Goal: Information Seeking & Learning: Check status

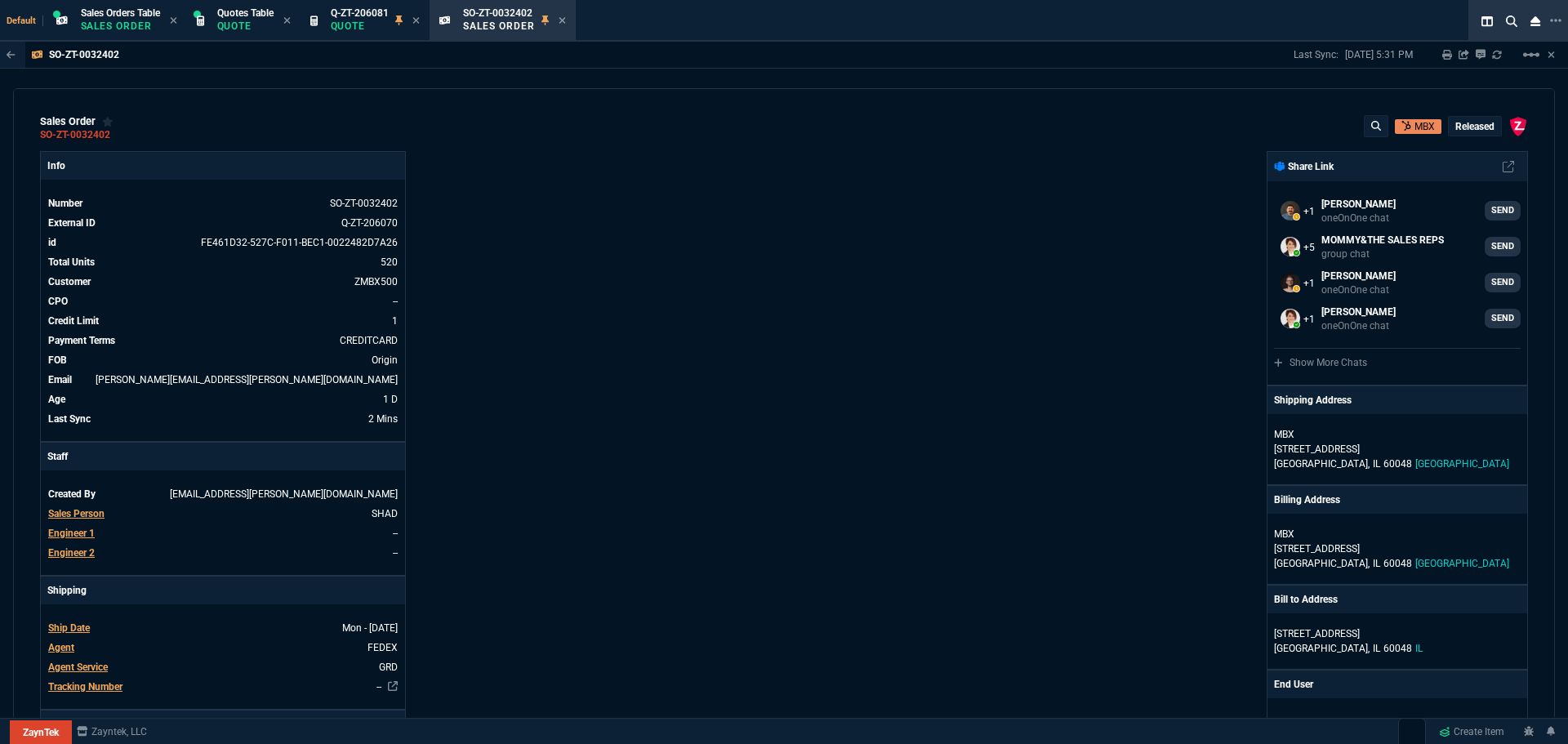
select select "12: ROSS"
click at [1557, 16] on icon at bounding box center [1556, 20] width 12 height 13
click at [1434, 29] on li "Open New Tab" at bounding box center [1472, 31] width 162 height 20
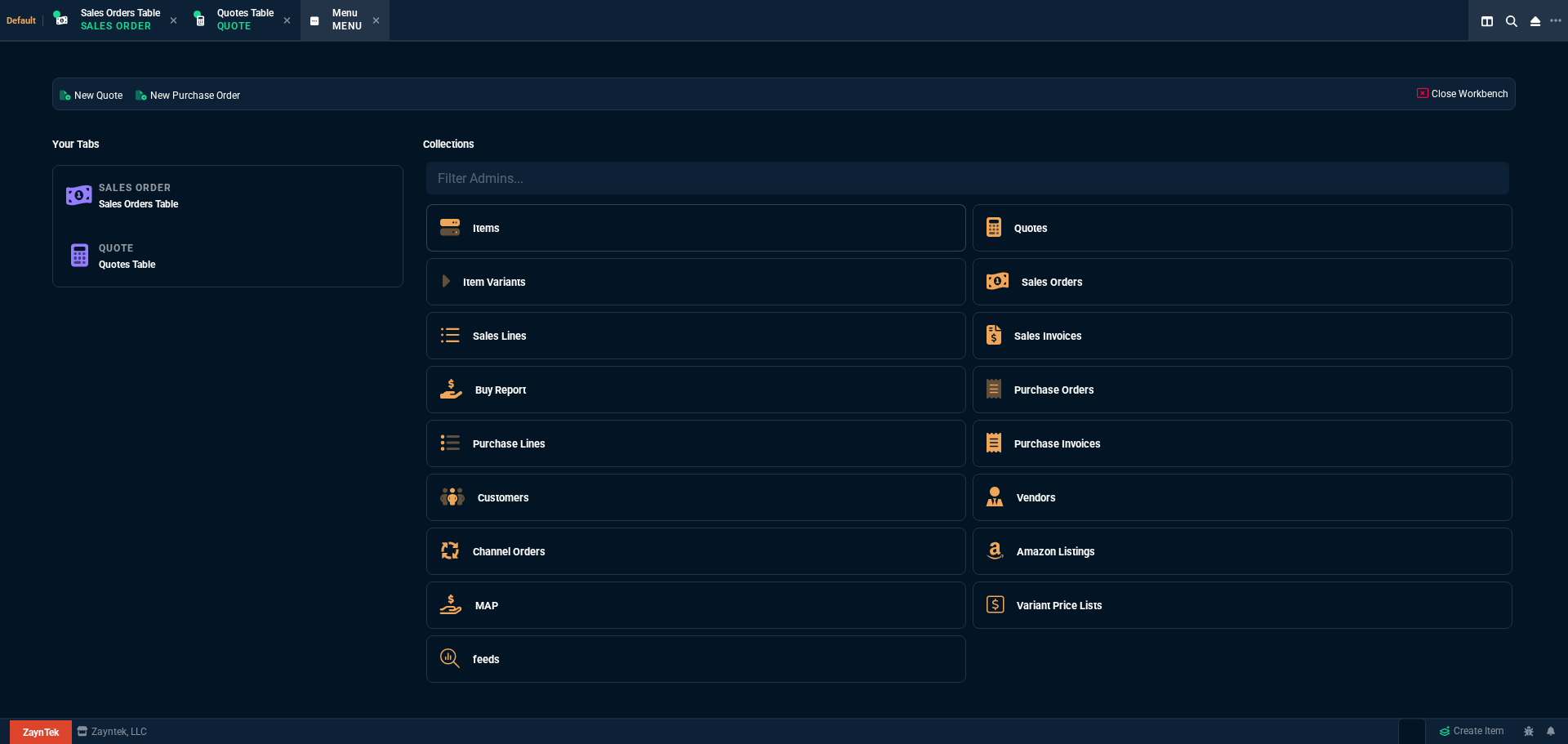
click at [490, 222] on h5 "Items" at bounding box center [486, 228] width 27 height 16
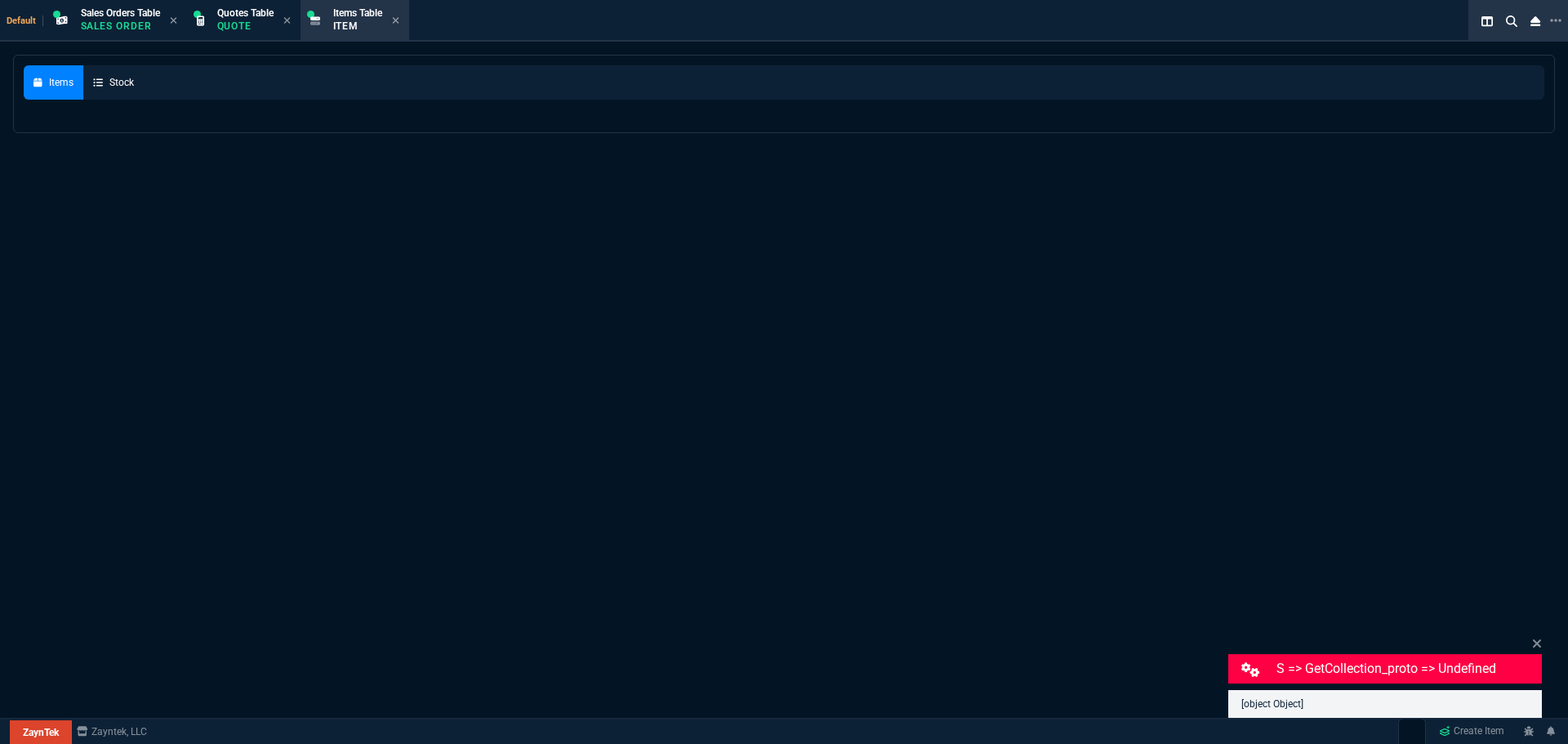
click at [315, 212] on div "Items Stock" at bounding box center [784, 454] width 1568 height 798
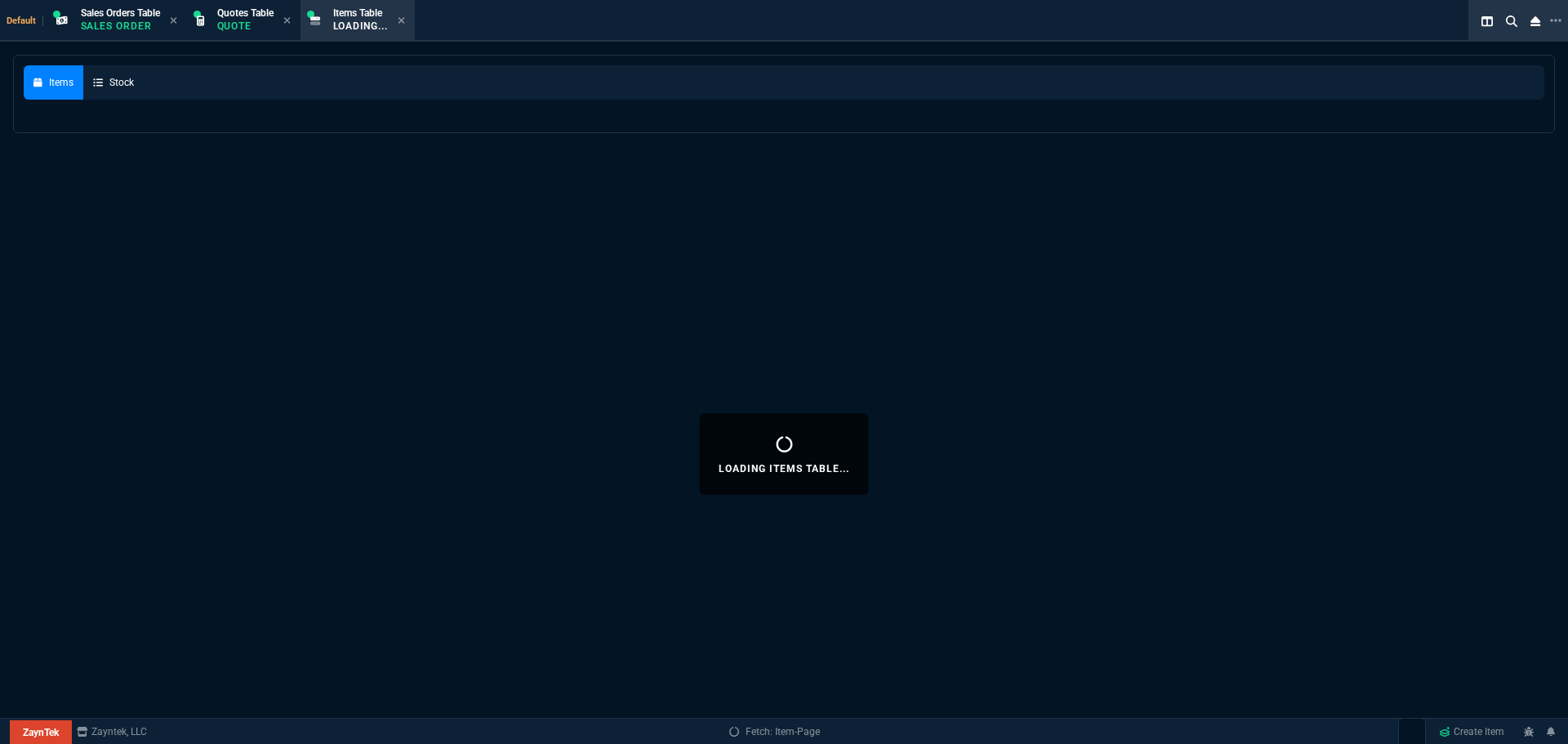
select select "12: [PERSON_NAME]"
select select
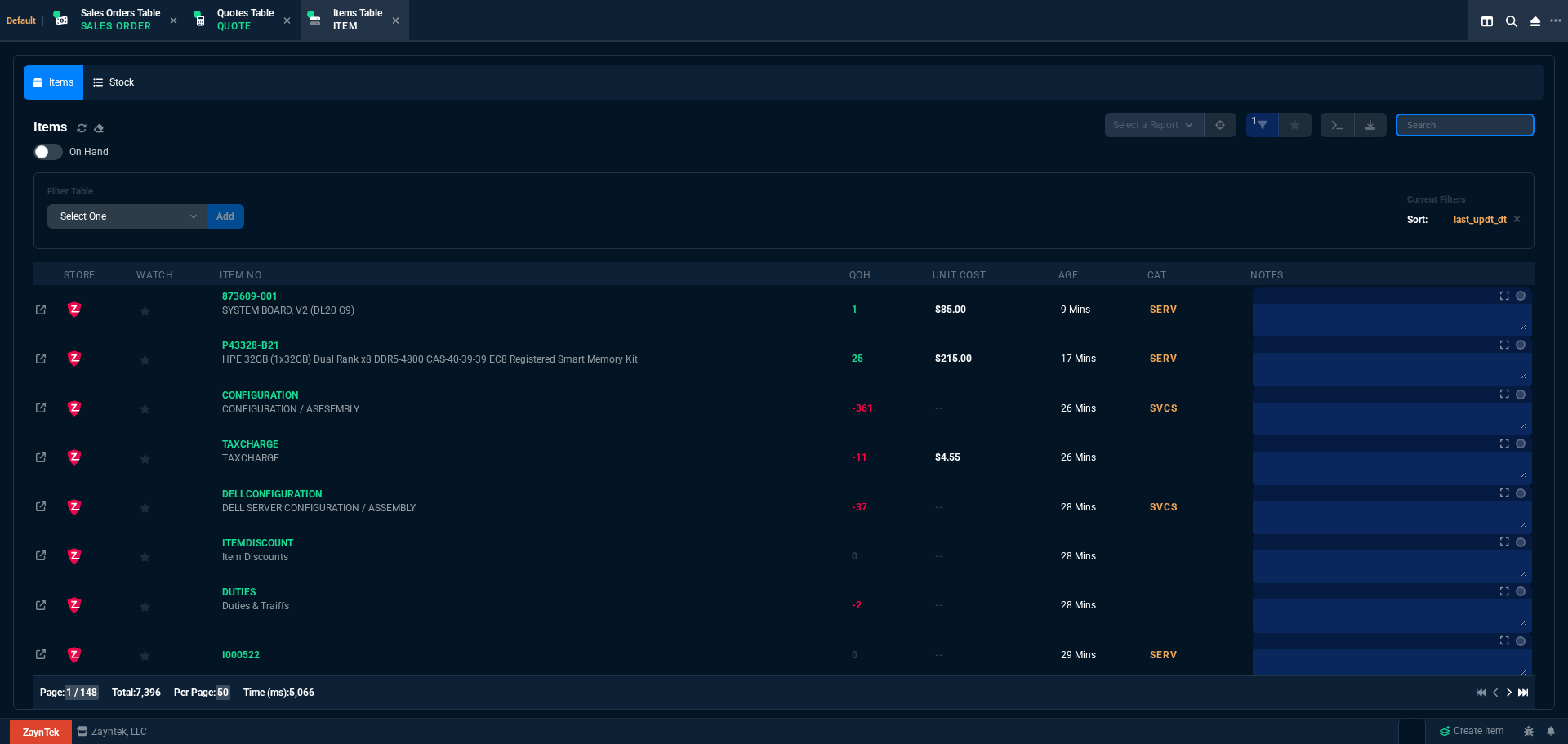
click at [1436, 122] on input "search" at bounding box center [1465, 125] width 139 height 23
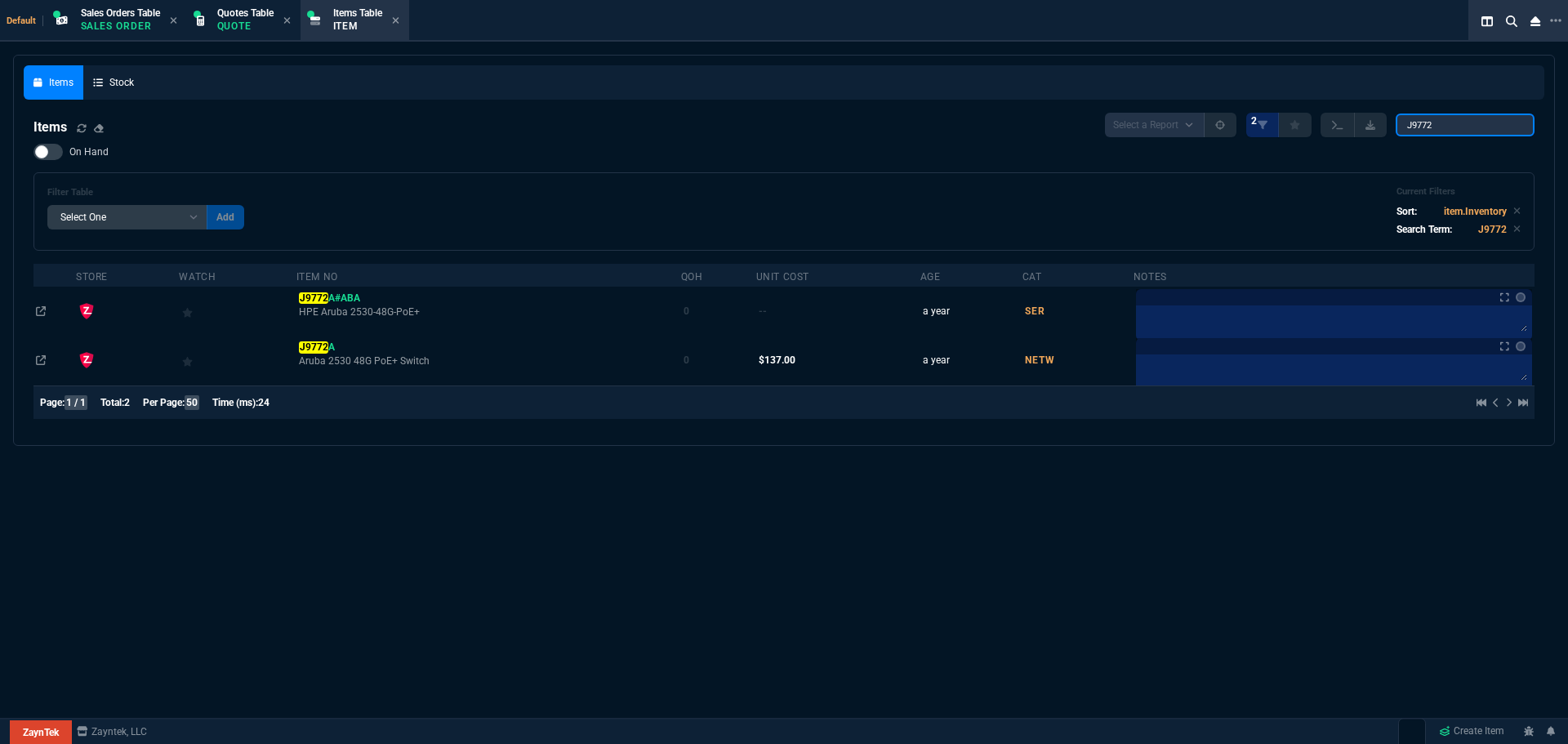
type input "J9772"
click at [318, 340] on td "J9772 A Aruba 2530 48G PoE+ Switch" at bounding box center [489, 360] width 385 height 49
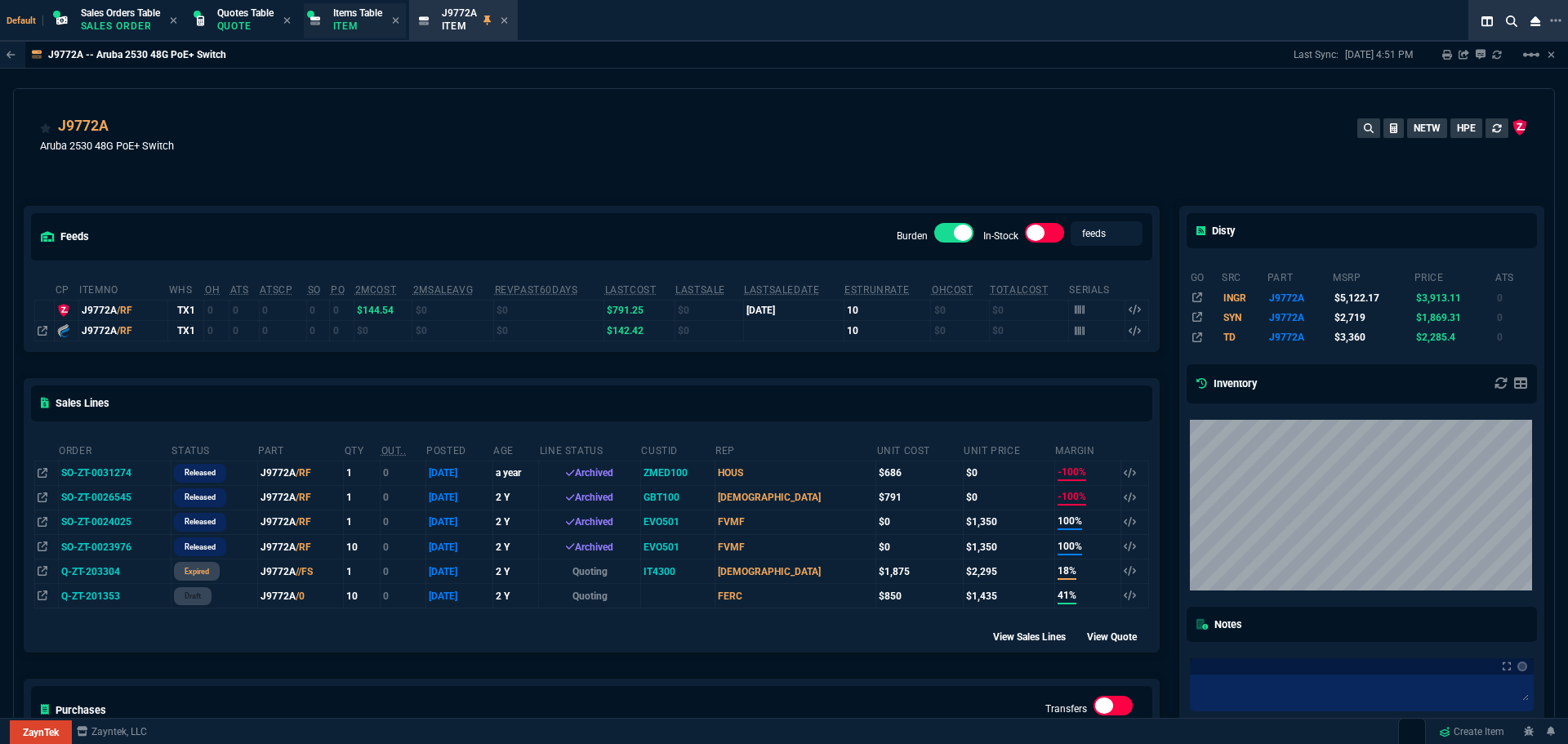
click at [367, 23] on p "Item" at bounding box center [357, 26] width 49 height 13
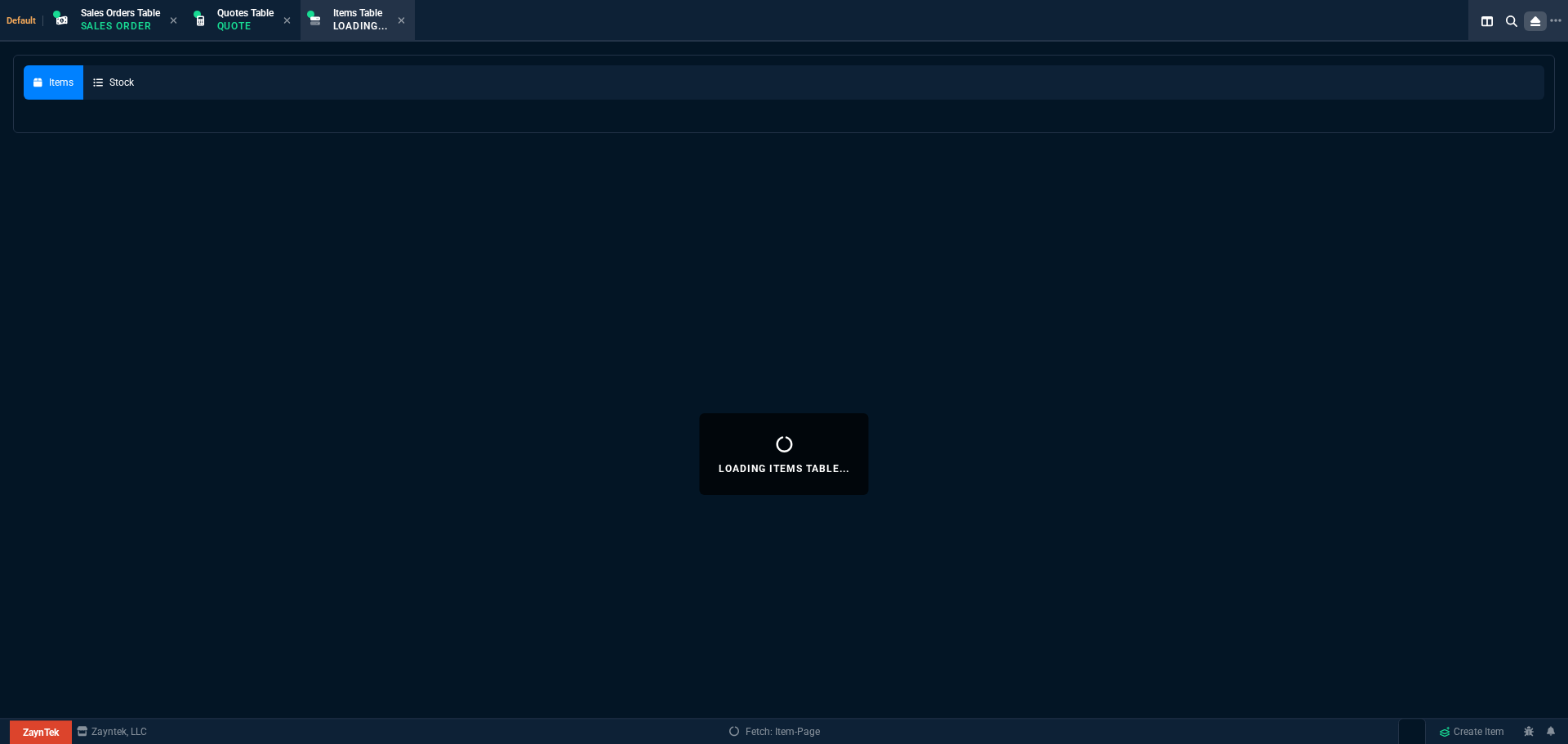
select select
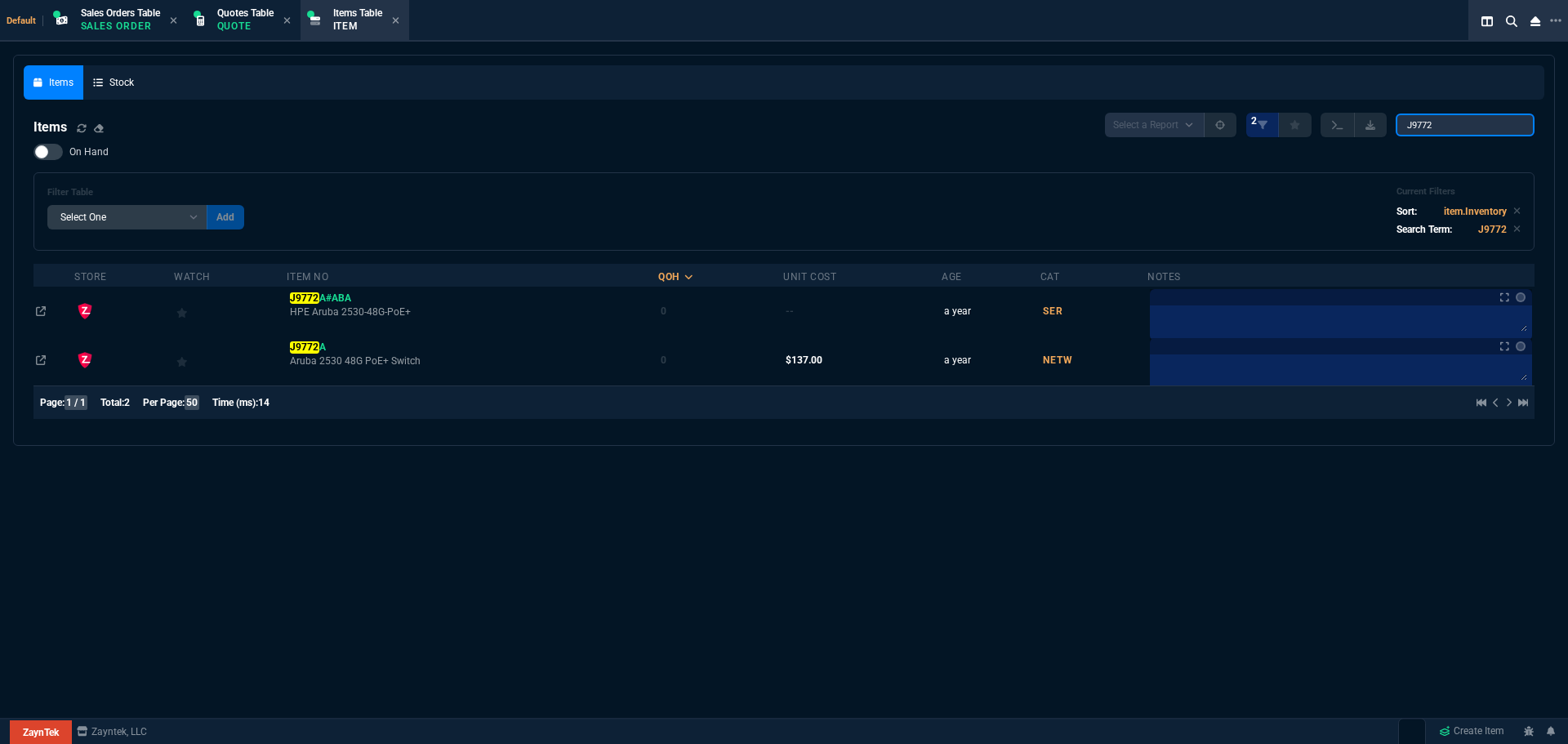
click at [1445, 128] on input "J9772" at bounding box center [1465, 125] width 139 height 23
paste input "R8N85A"
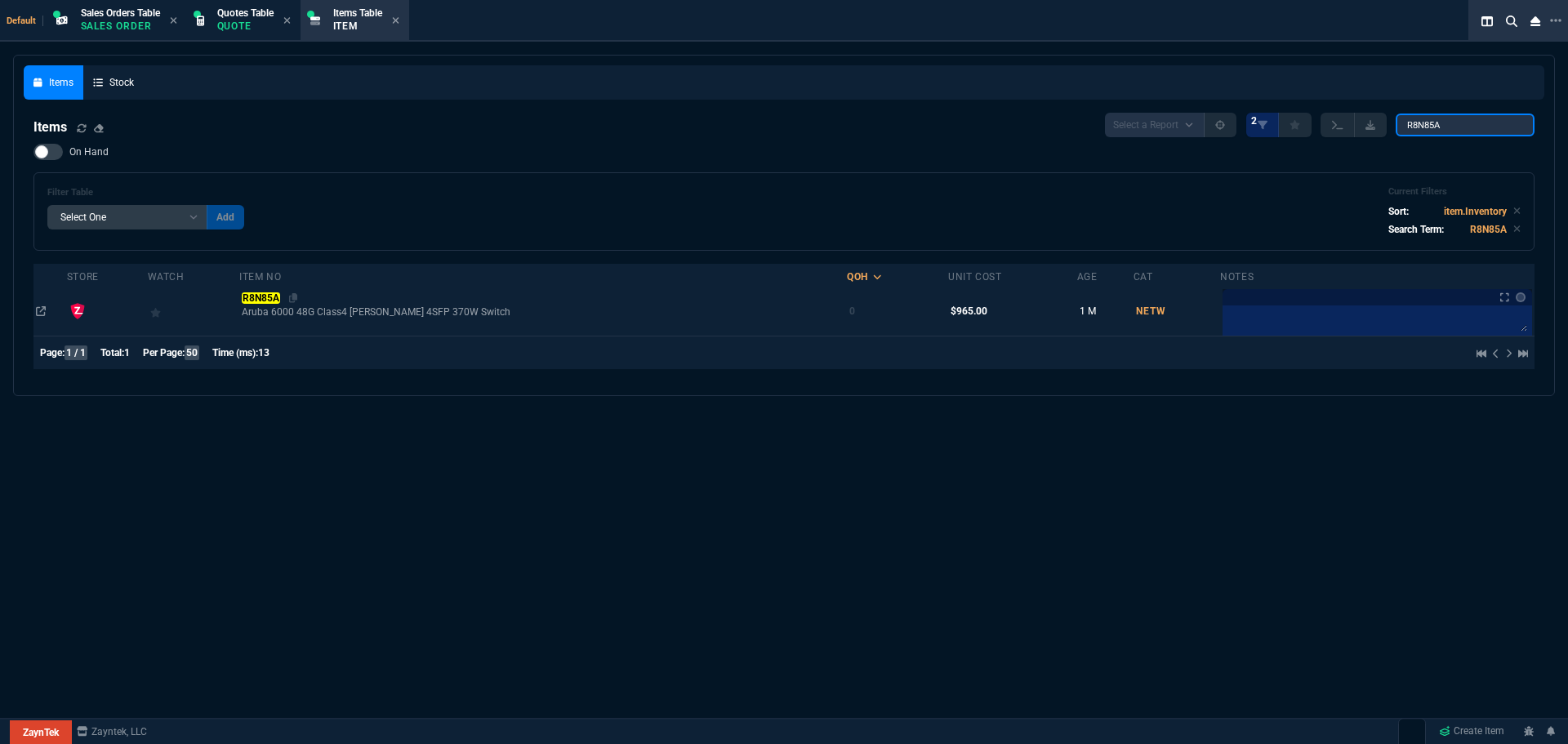
type input "R8N85A"
click at [280, 300] on mark "R8N85A" at bounding box center [261, 298] width 38 height 12
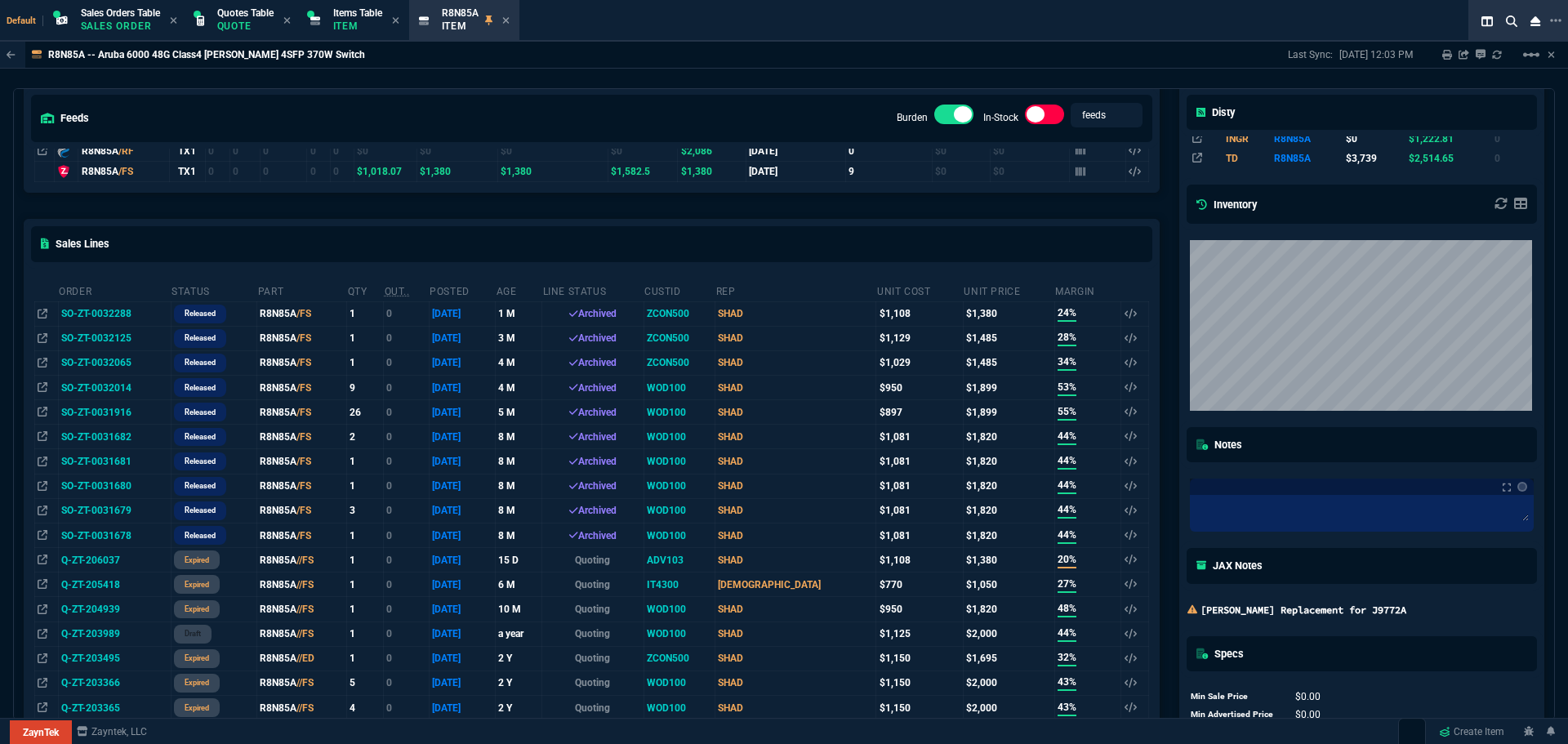
scroll to position [163, 0]
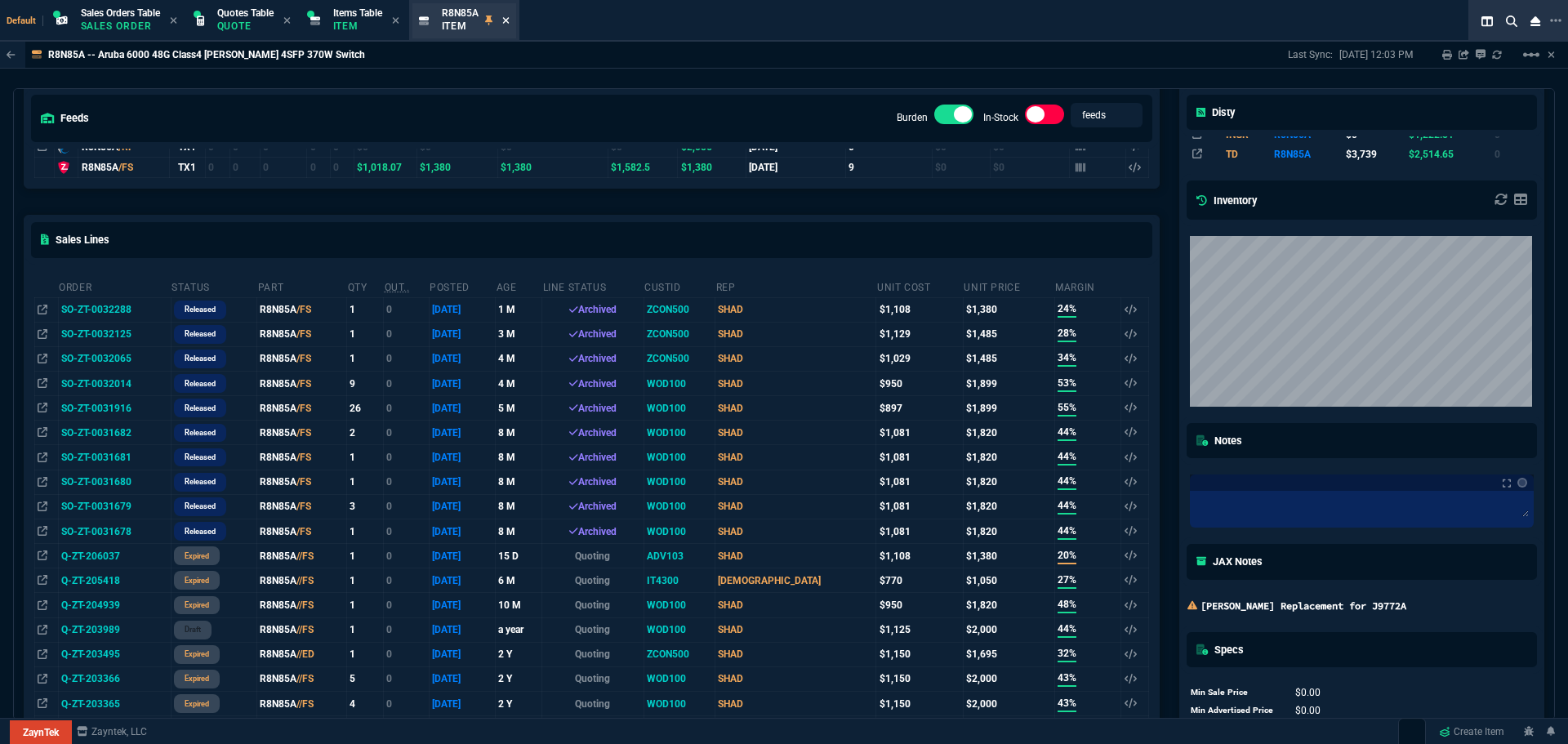
click at [509, 16] on icon at bounding box center [505, 21] width 7 height 10
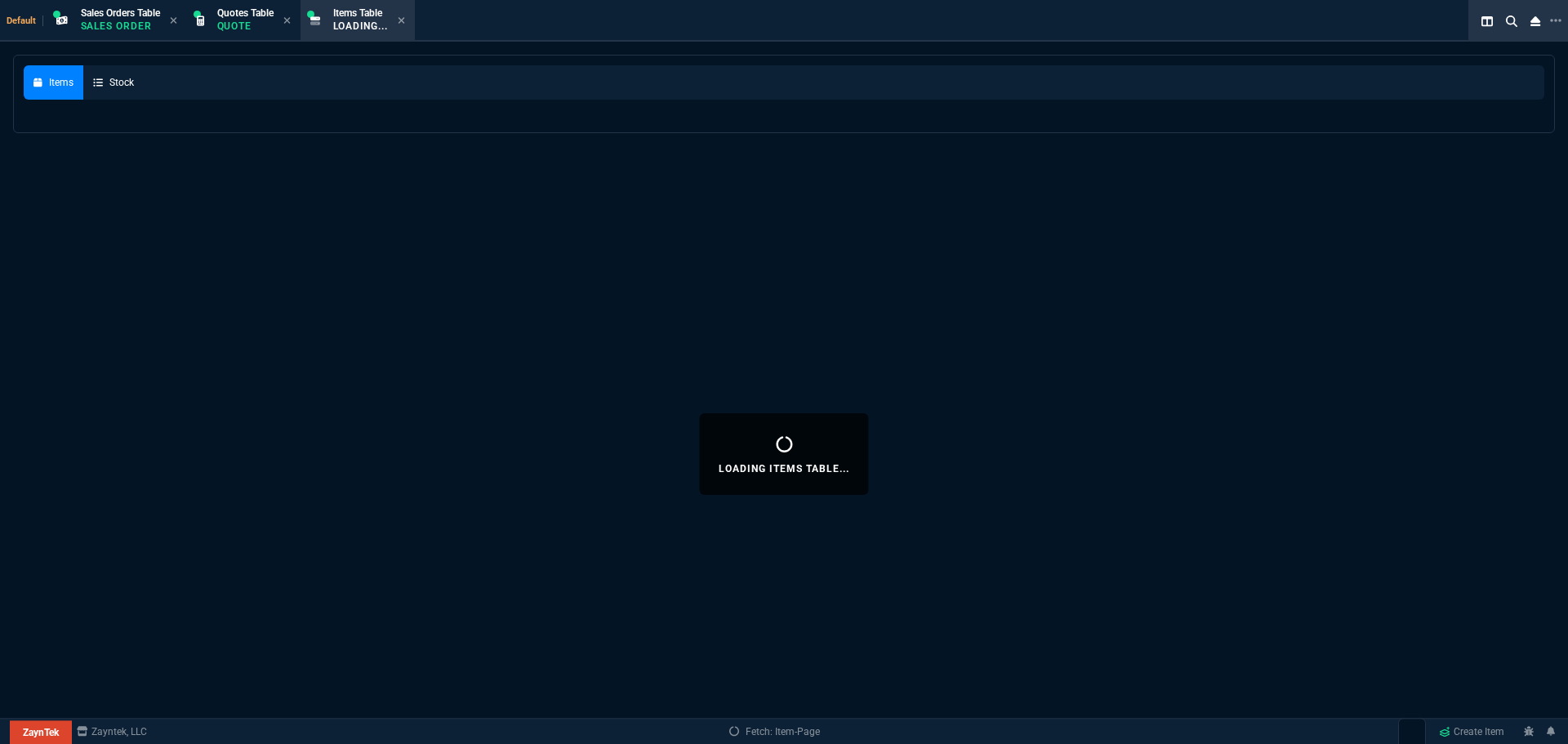
select select
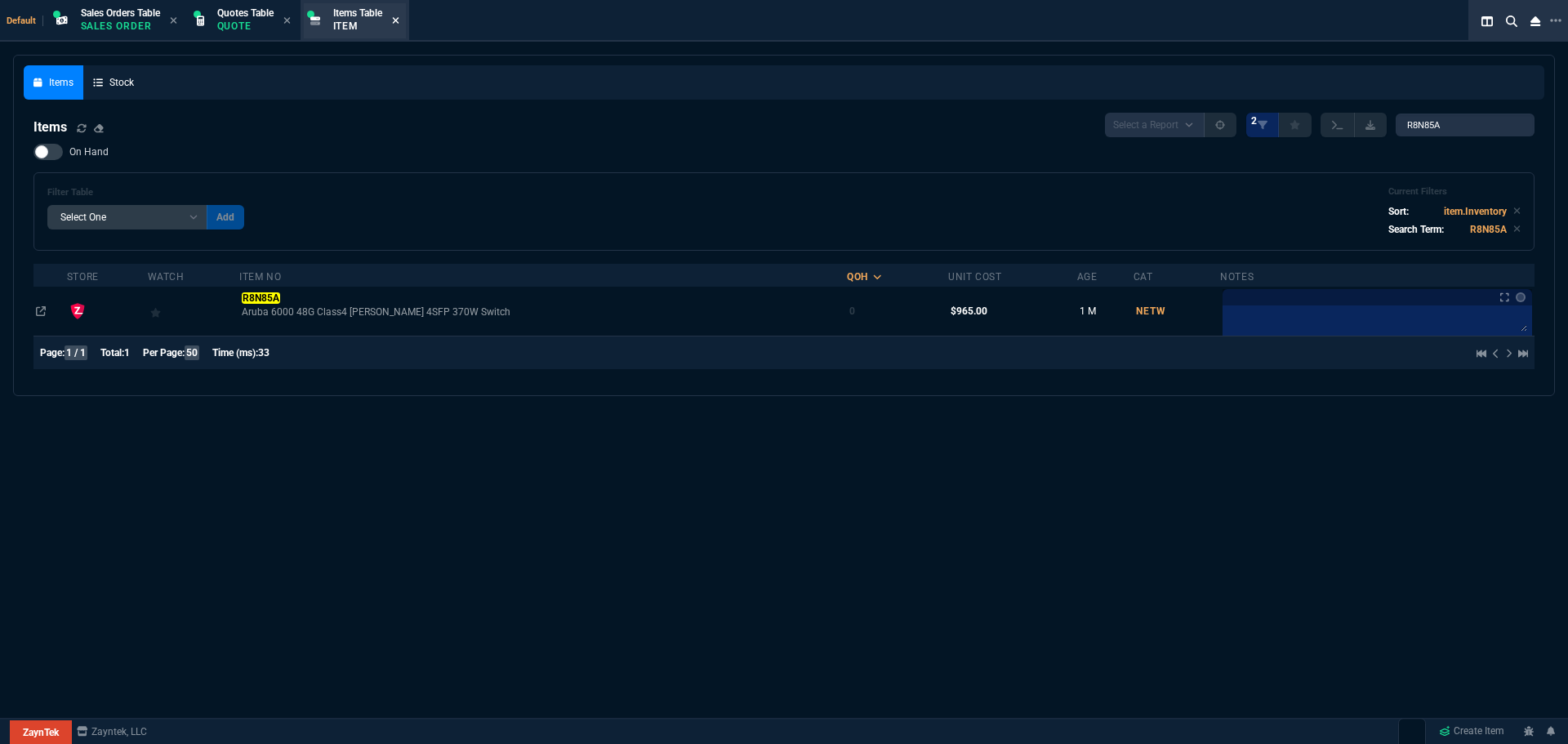
click at [398, 20] on icon at bounding box center [394, 20] width 7 height 7
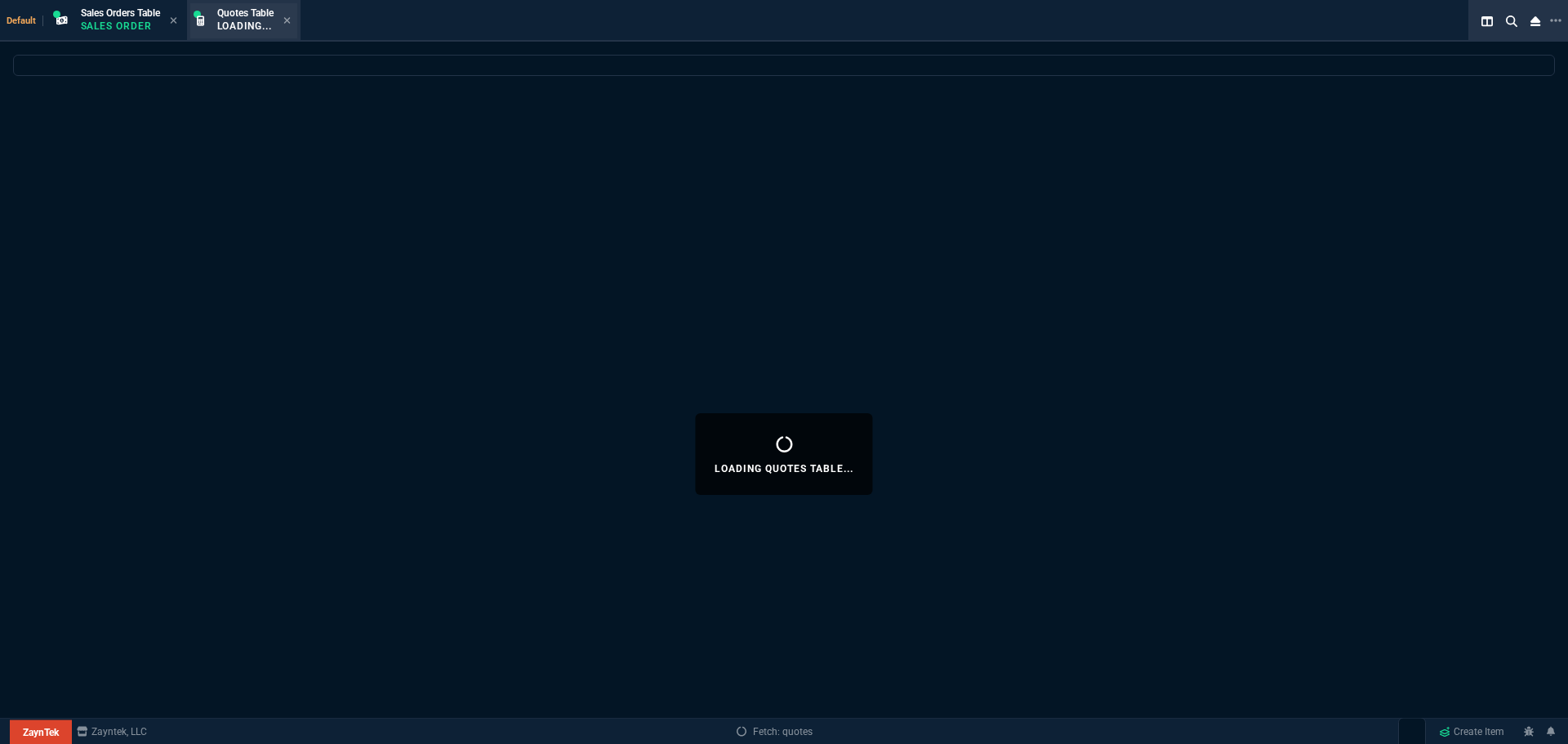
drag, startPoint x: 229, startPoint y: 23, endPoint x: 248, endPoint y: 19, distance: 19.4
click at [229, 22] on p "Loading..." at bounding box center [245, 26] width 56 height 13
select select
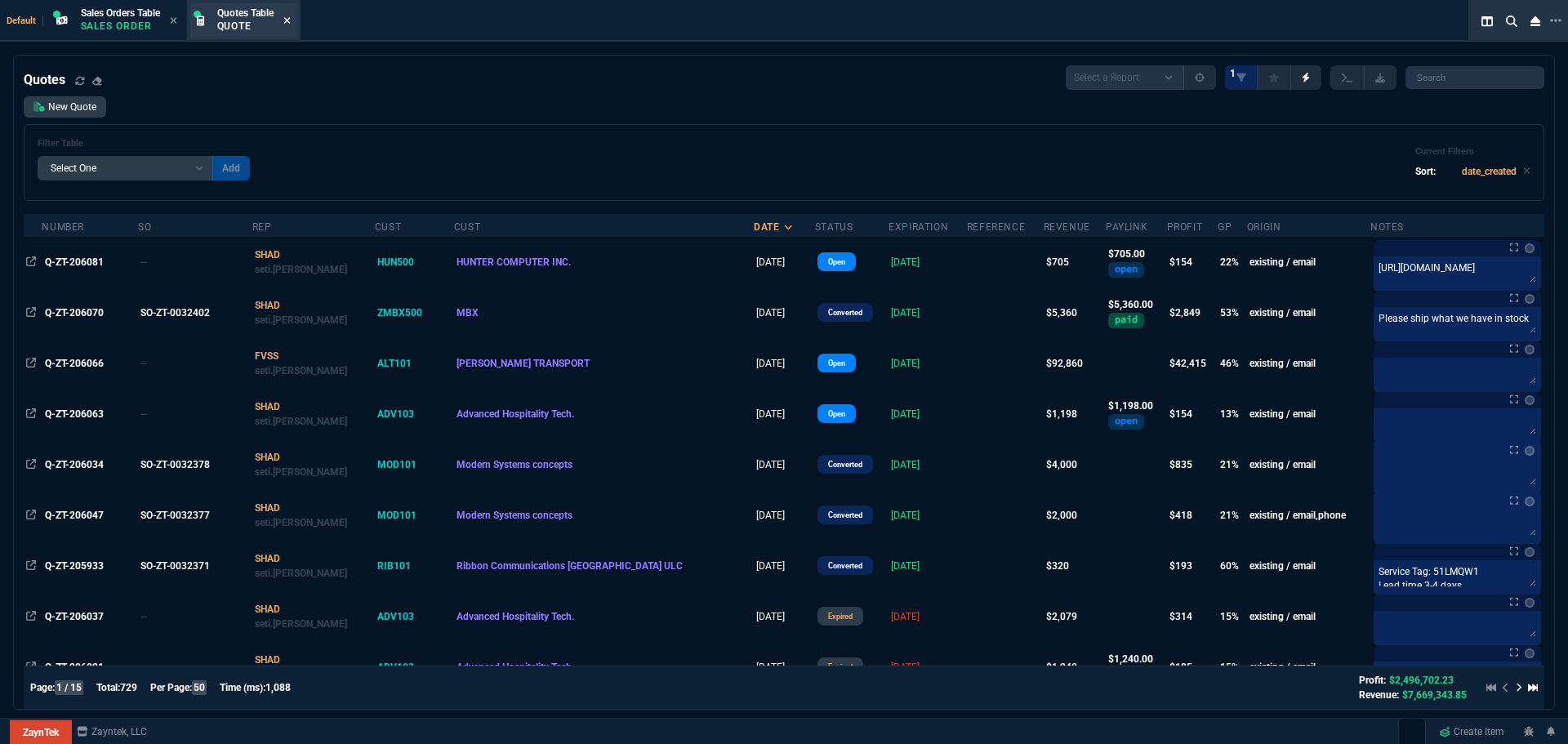
click at [290, 24] on icon at bounding box center [286, 21] width 7 height 10
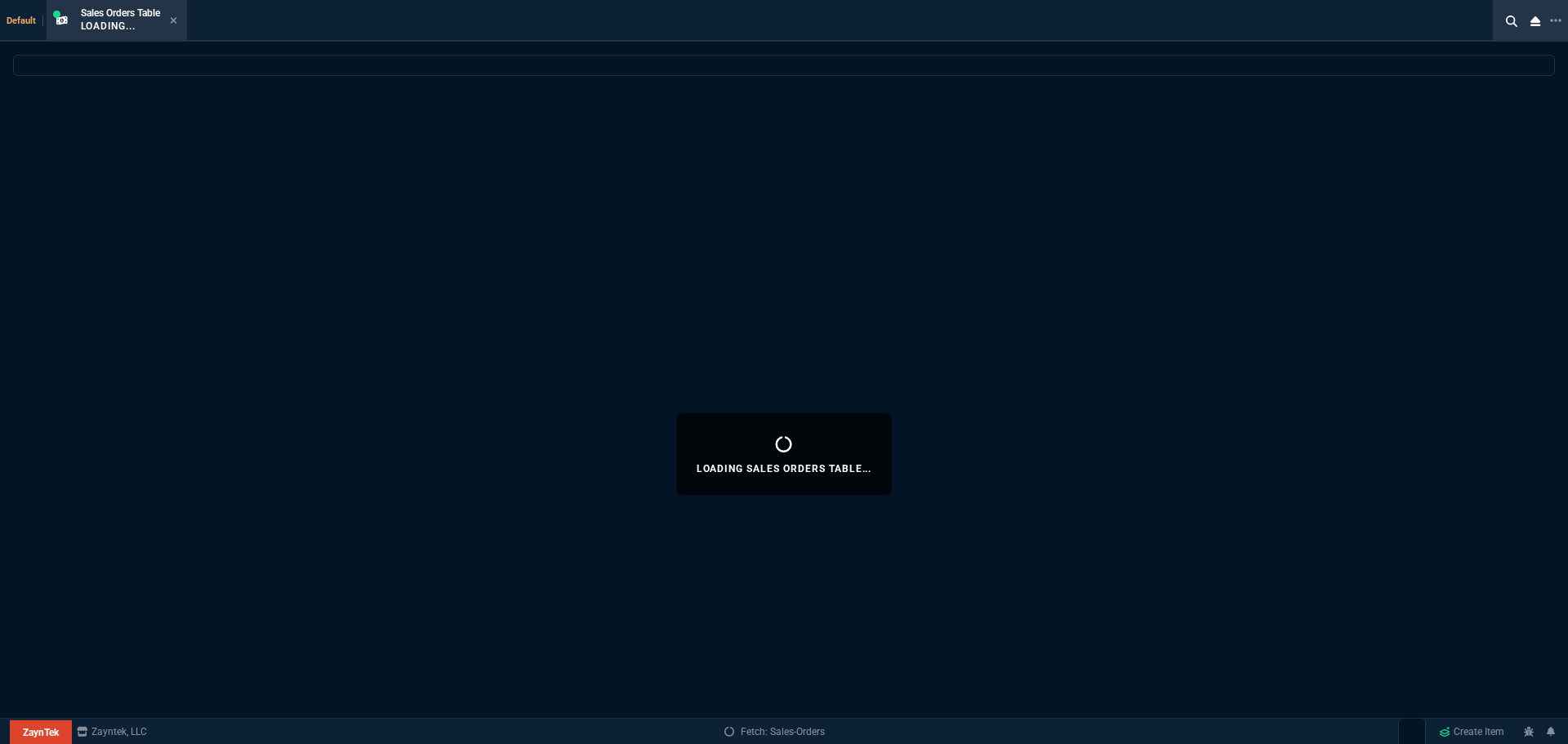
select select
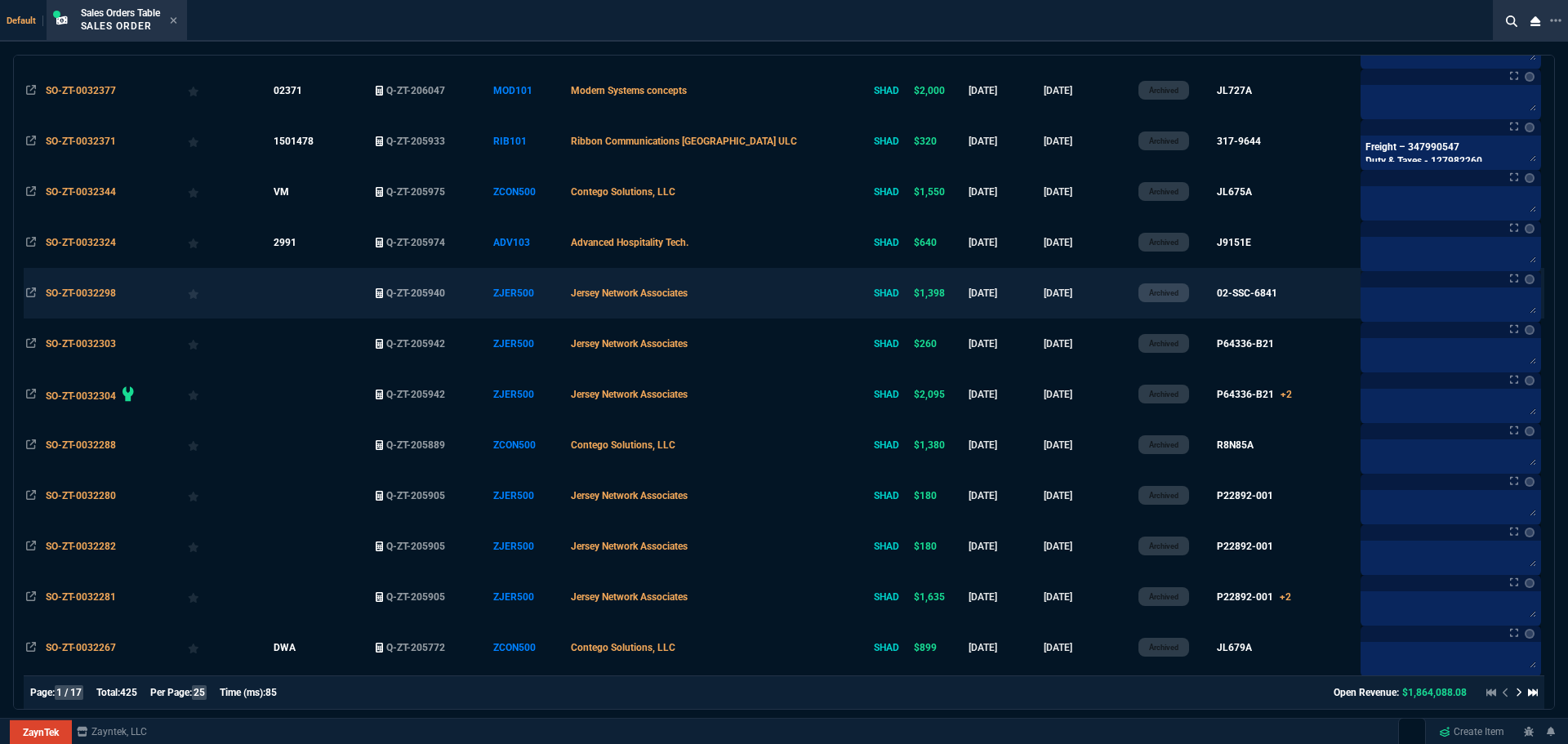
scroll to position [0, 0]
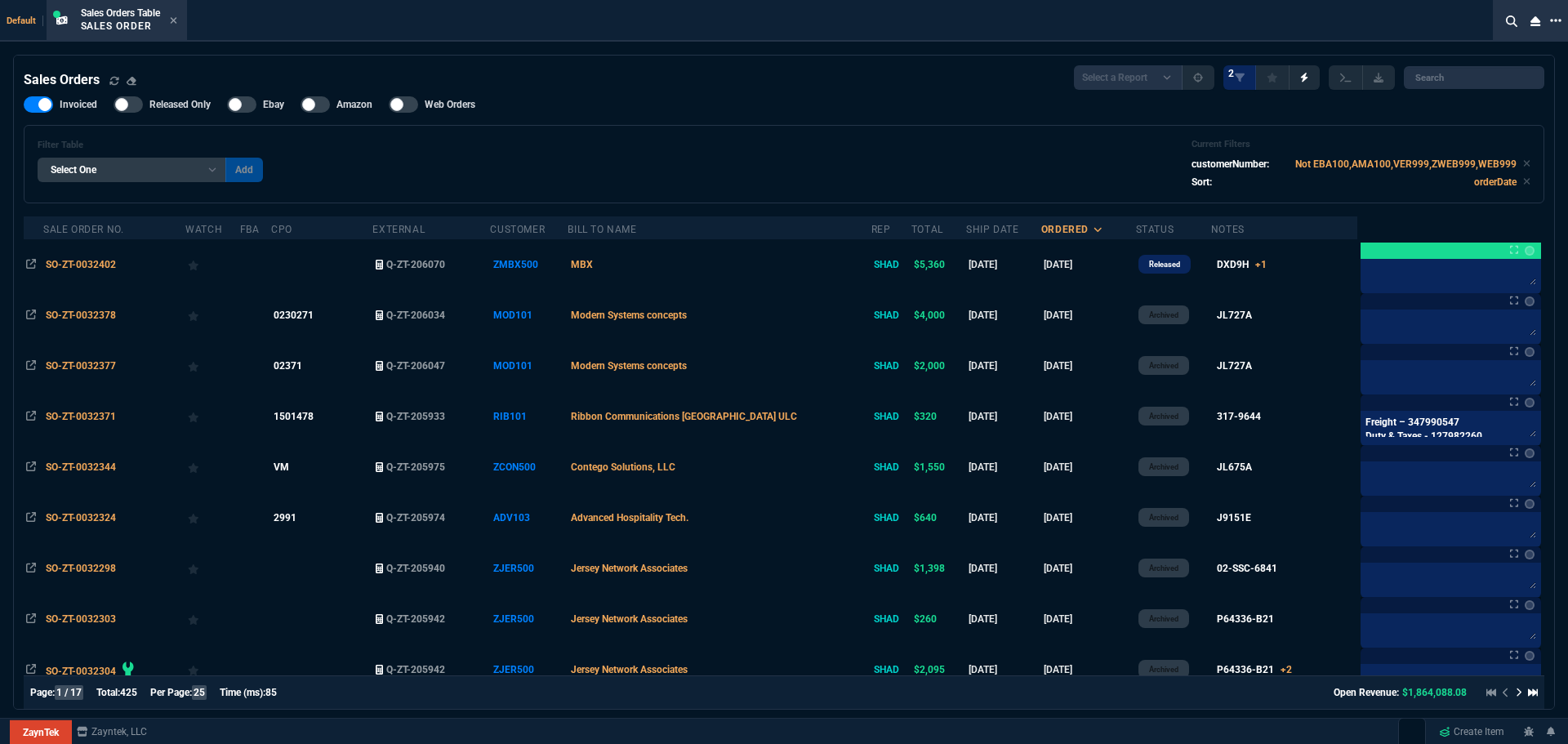
click at [1555, 16] on icon at bounding box center [1556, 20] width 12 height 13
click at [1466, 30] on li "Open New Tab" at bounding box center [1469, 30] width 162 height 20
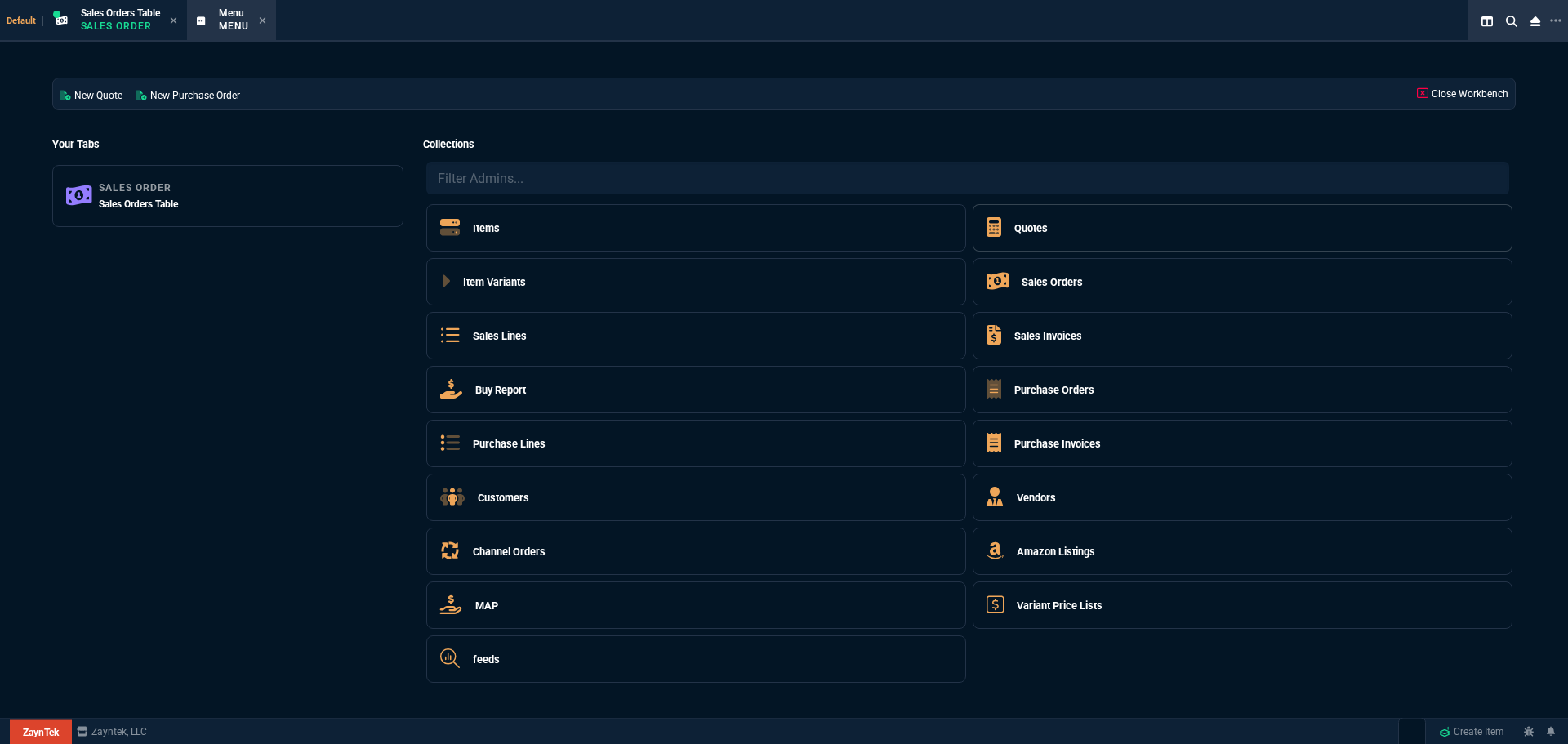
click at [1037, 227] on h5 "Quotes" at bounding box center [1031, 228] width 34 height 16
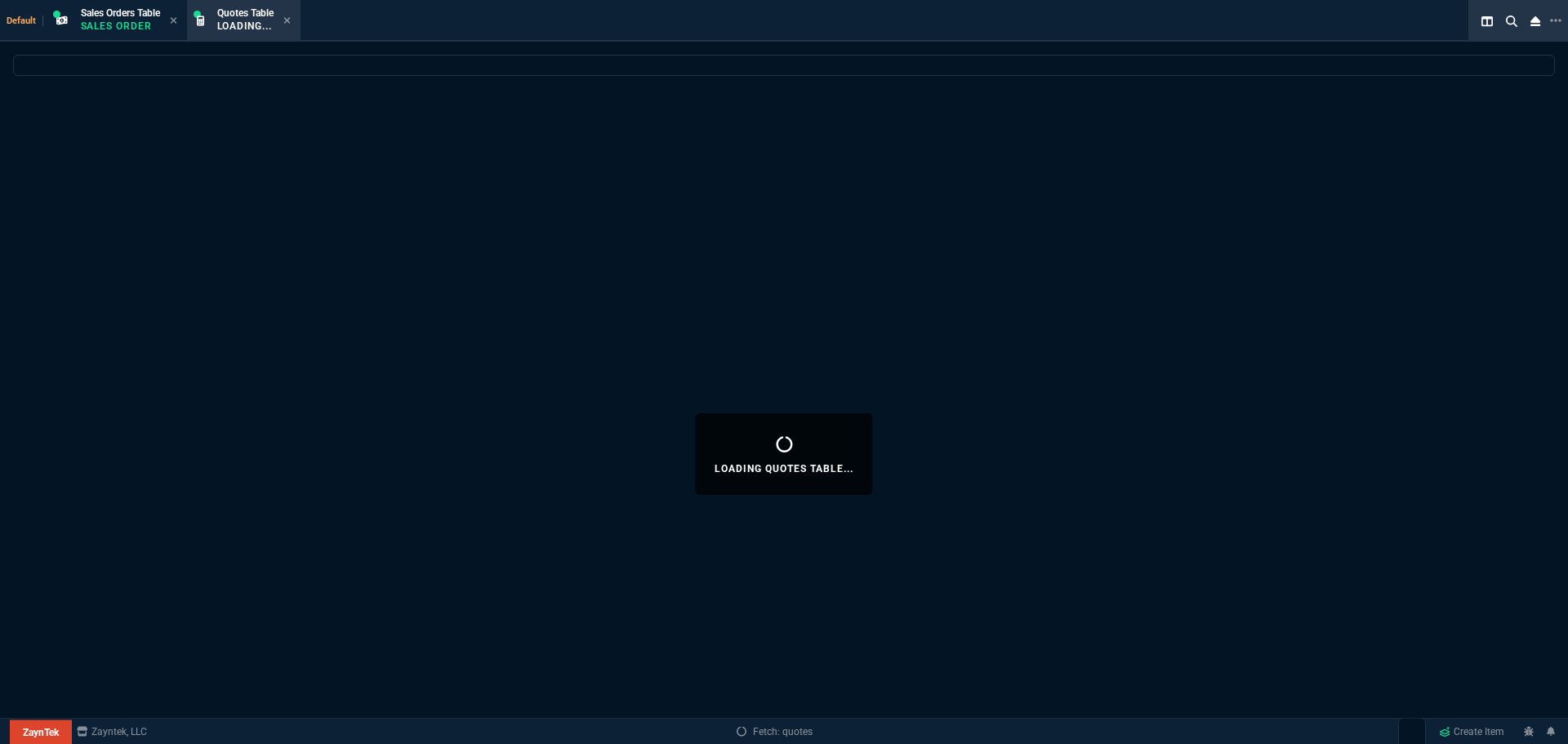
select select
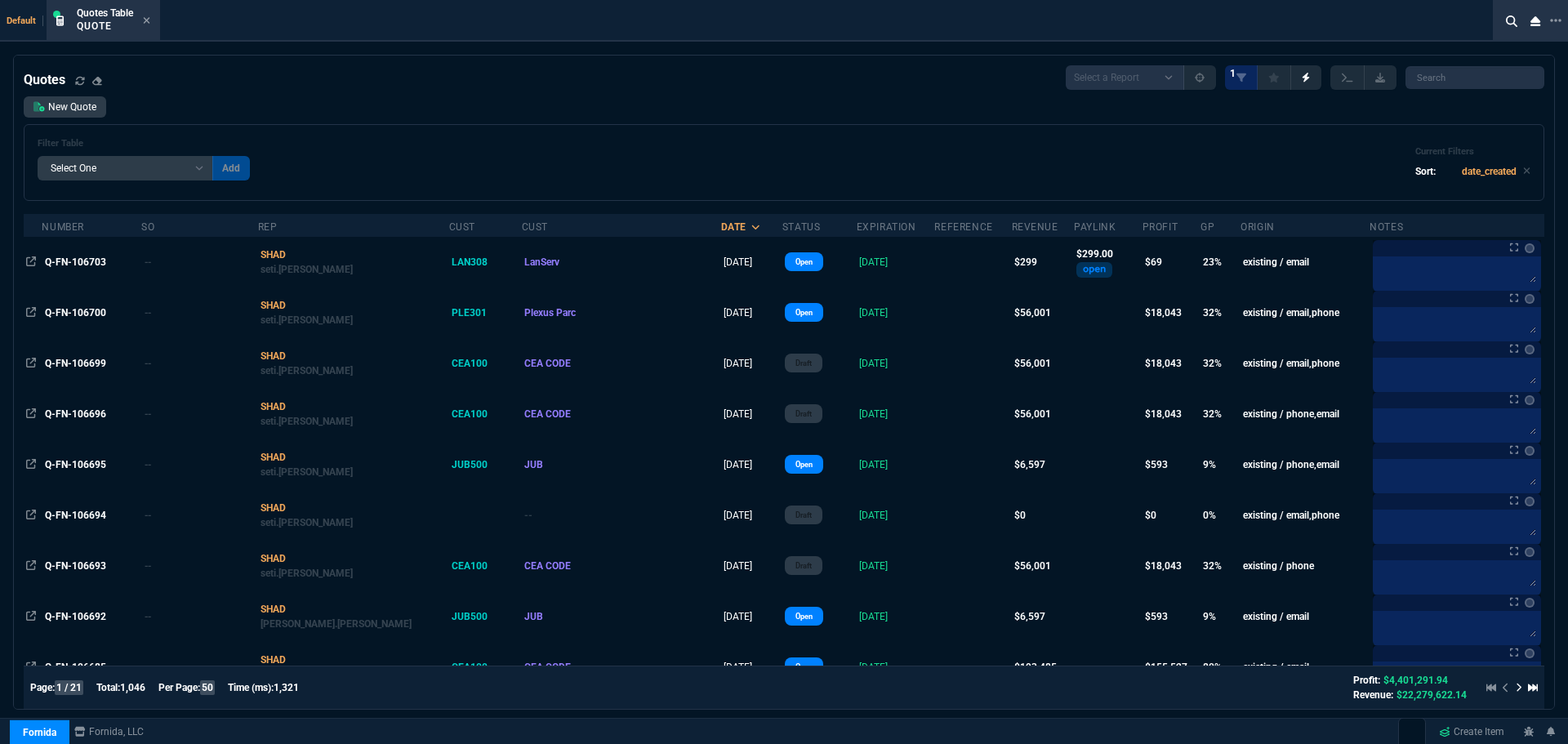
select select "12: ROSS"
select select
click at [1551, 20] on icon at bounding box center [1556, 20] width 12 height 3
click at [1413, 33] on li "Open New Tab" at bounding box center [1466, 34] width 162 height 20
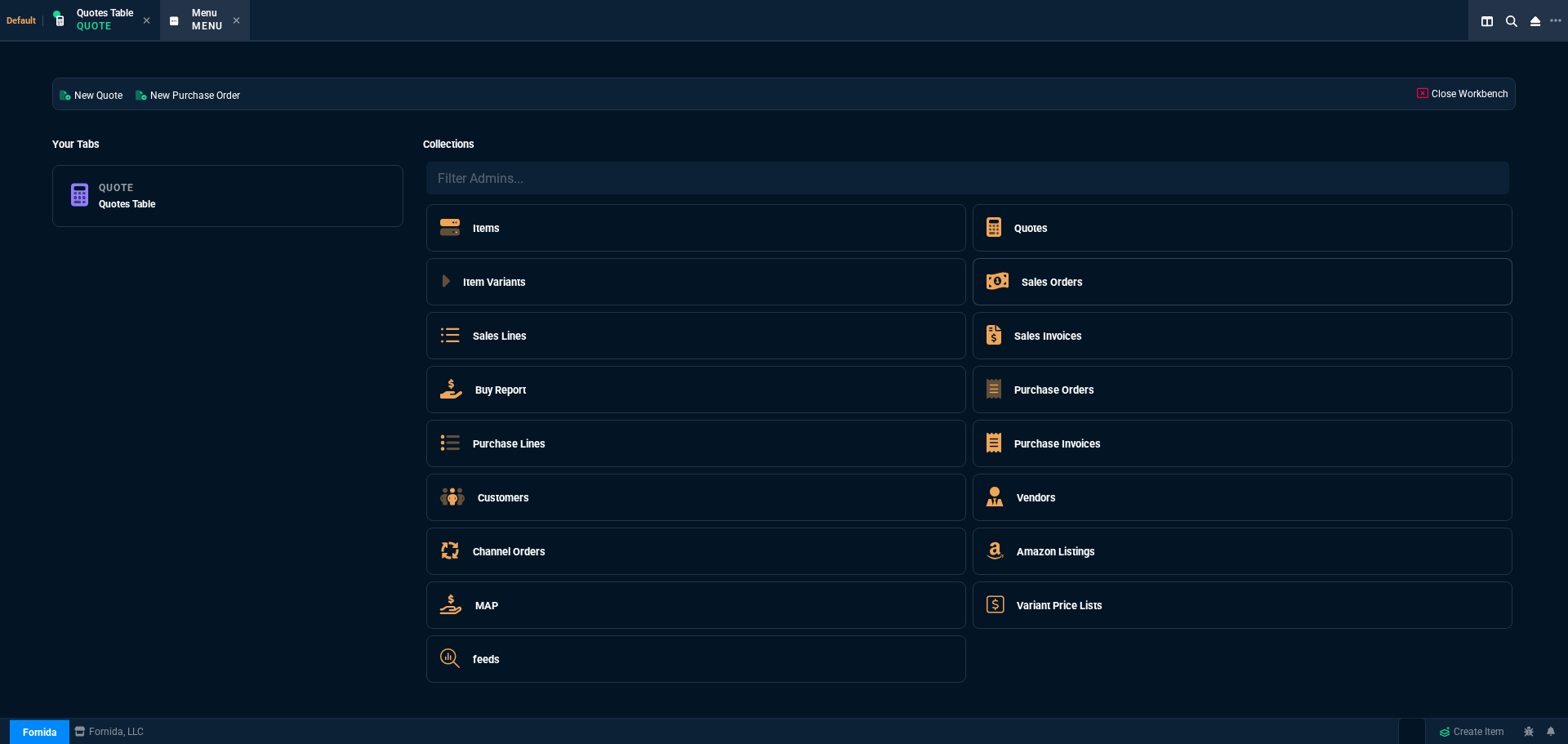
click at [1032, 282] on h5 "Sales Orders" at bounding box center [1053, 282] width 61 height 16
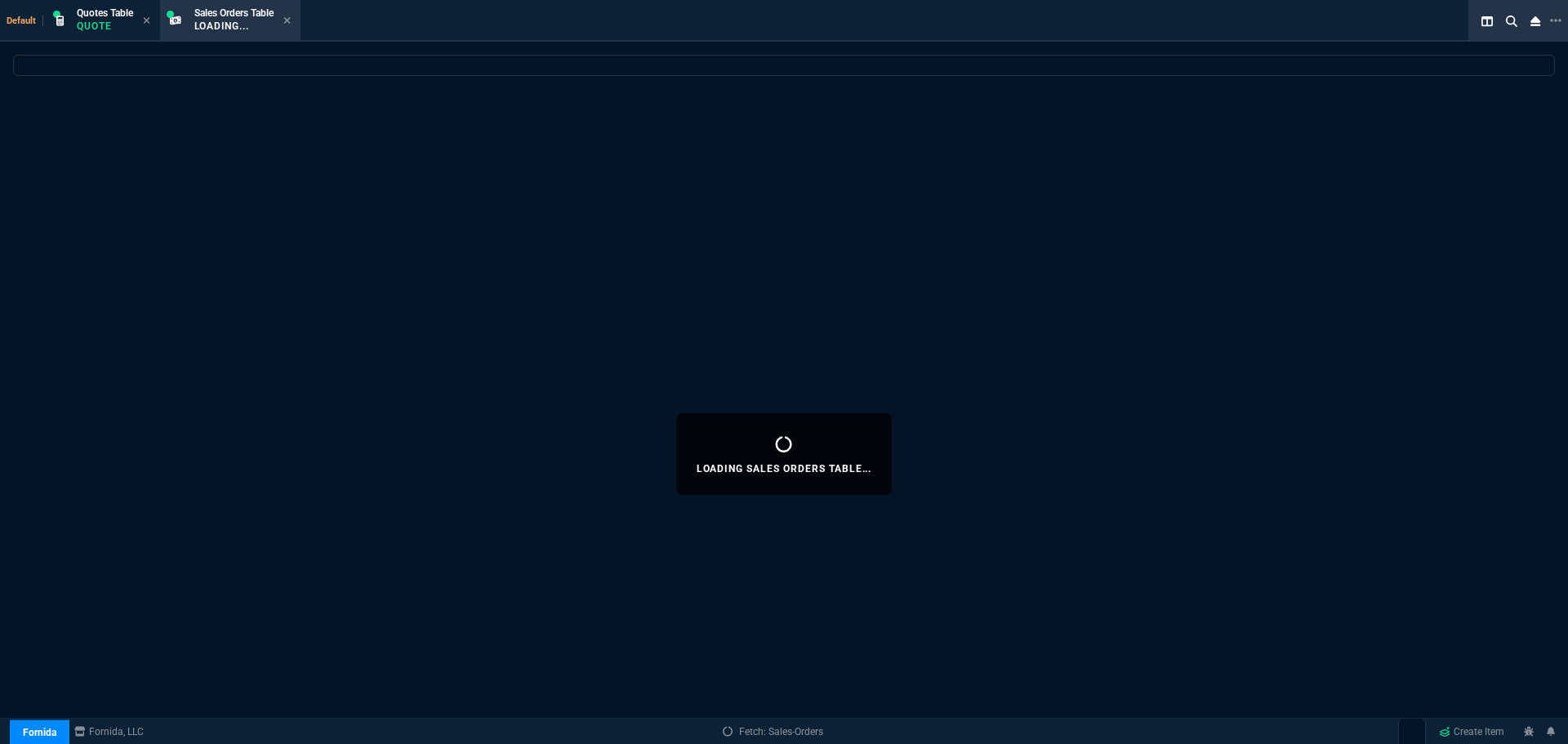
select select
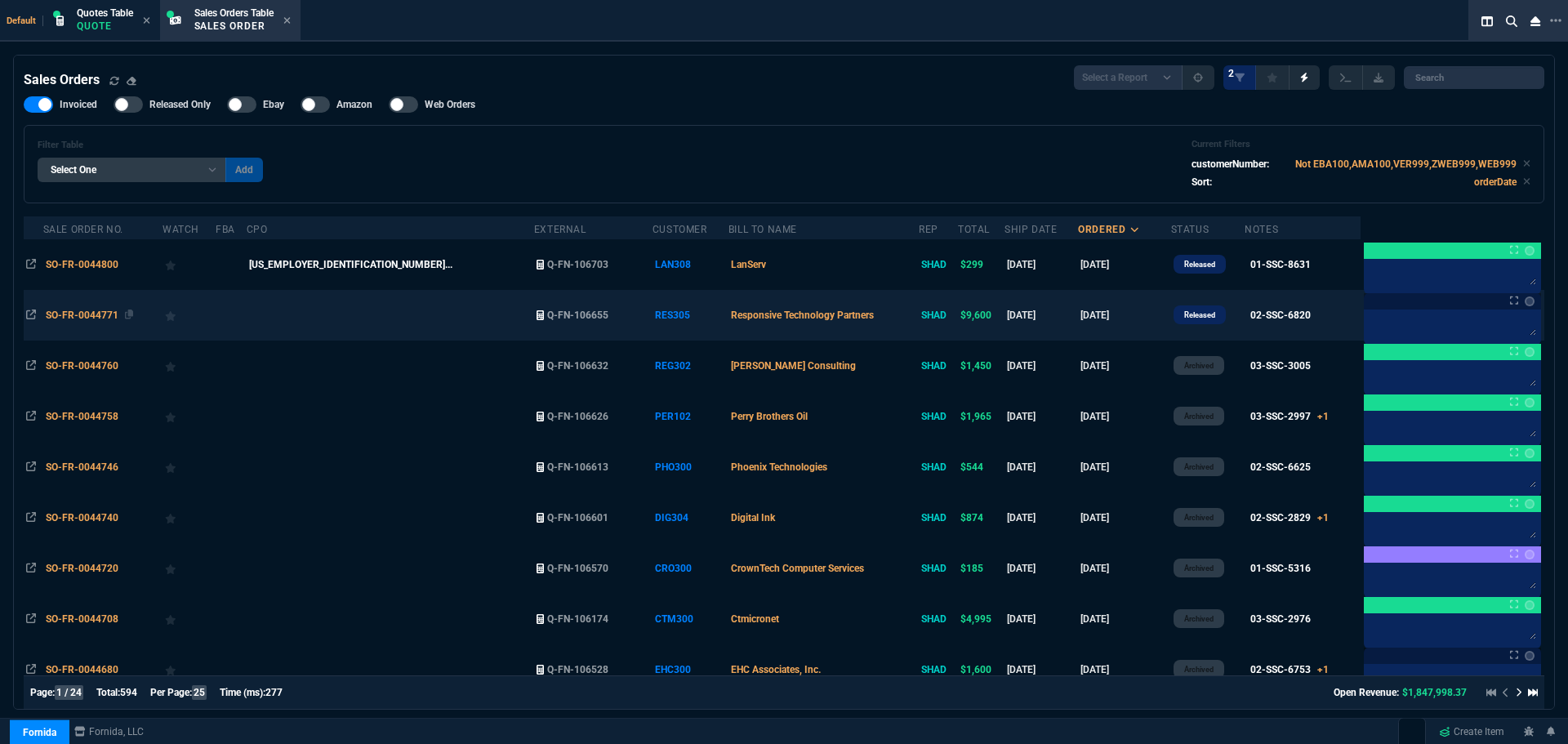
click at [111, 314] on span "SO-FR-0044771" at bounding box center [81, 315] width 72 height 12
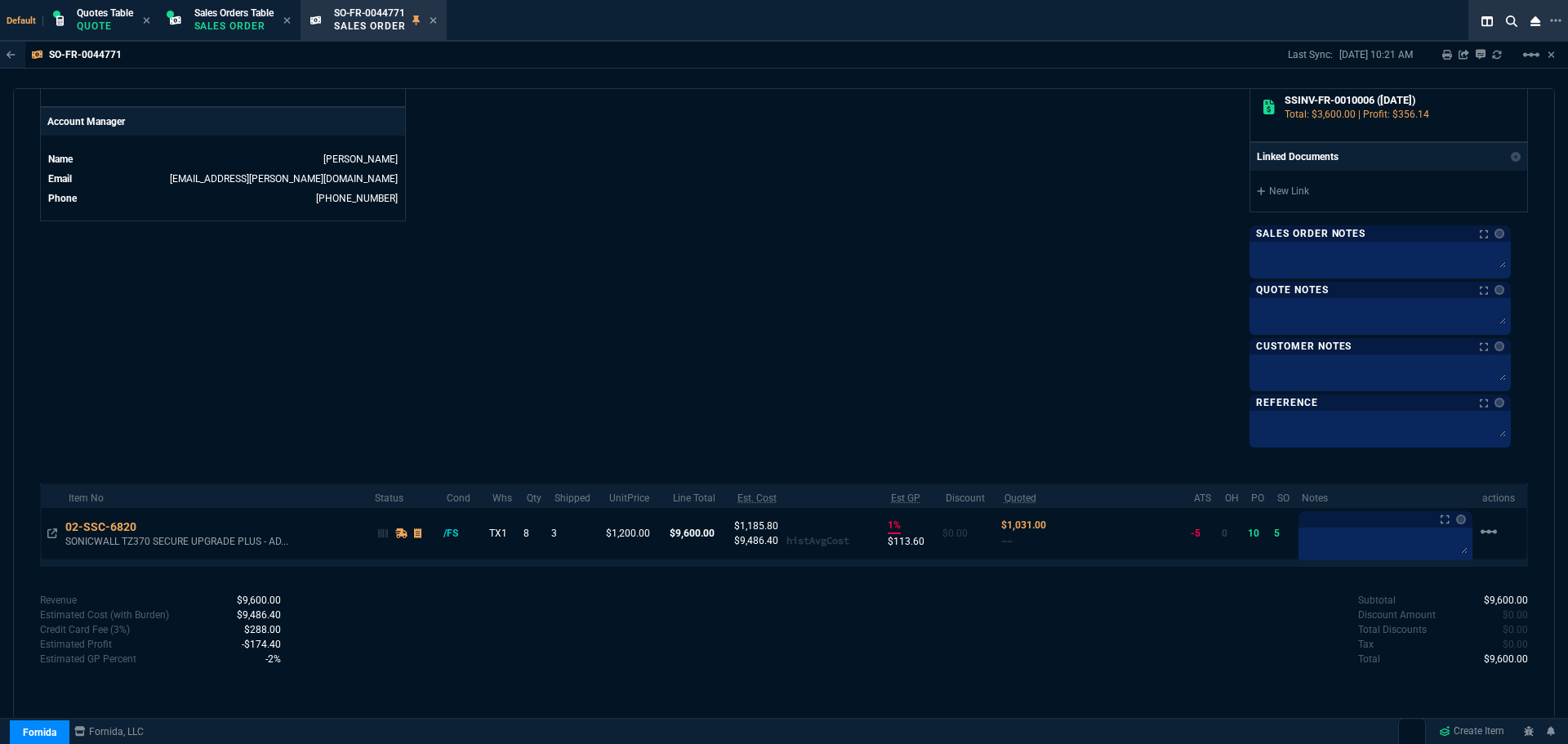
scroll to position [757, 0]
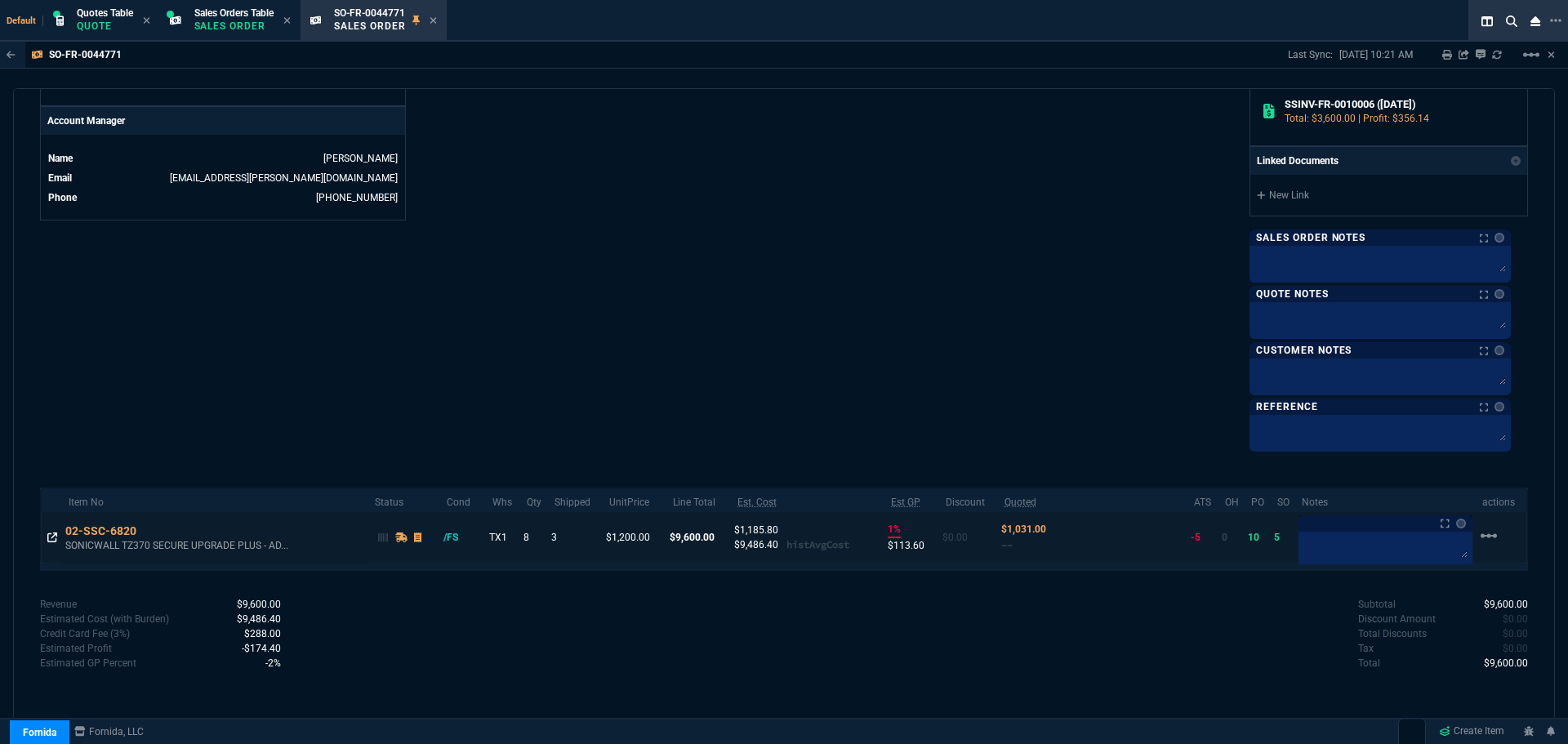
click at [52, 539] on icon at bounding box center [53, 537] width 10 height 10
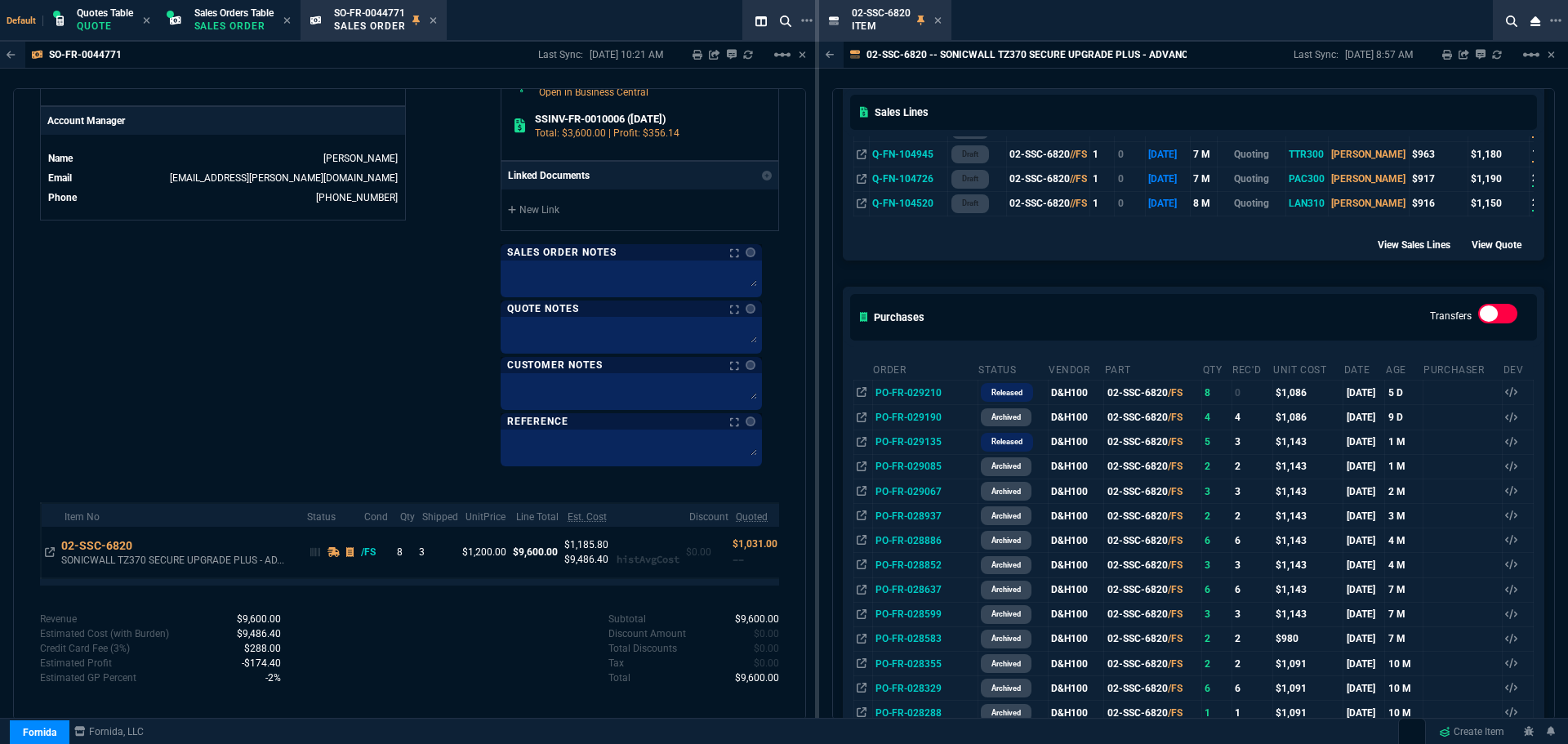
scroll to position [735, 0]
click at [951, 392] on icon at bounding box center [952, 390] width 9 height 10
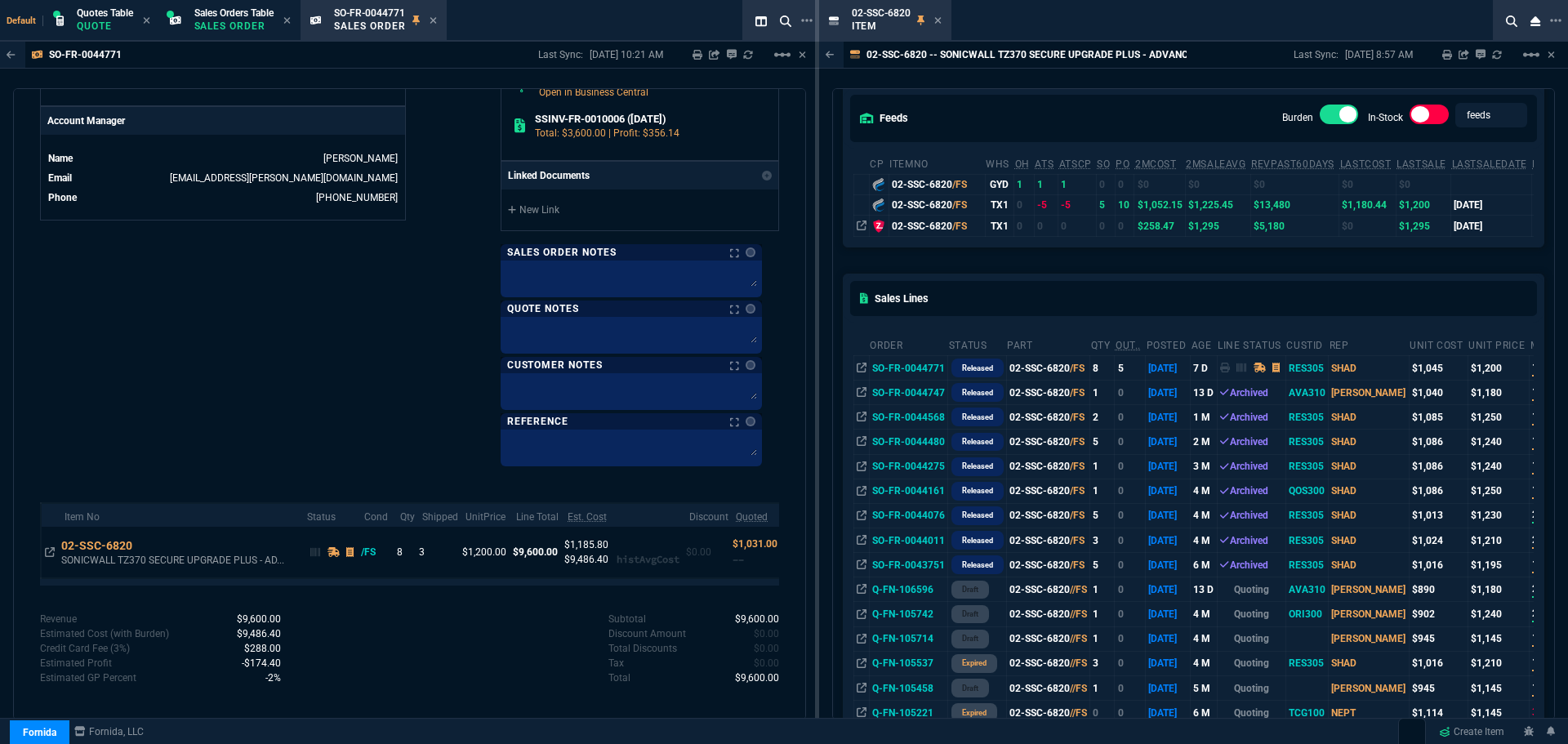
scroll to position [0, 0]
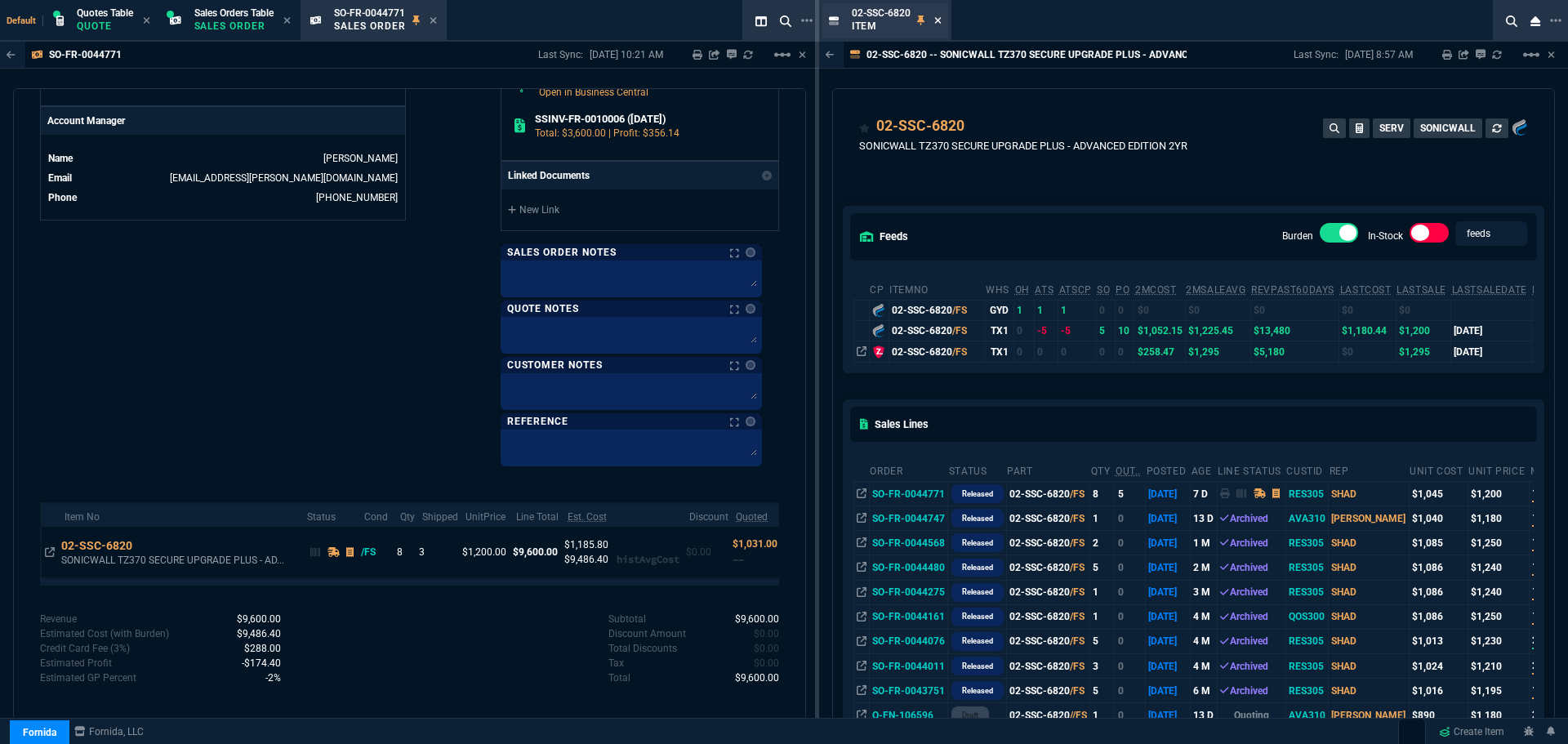
click at [938, 21] on icon at bounding box center [938, 20] width 7 height 7
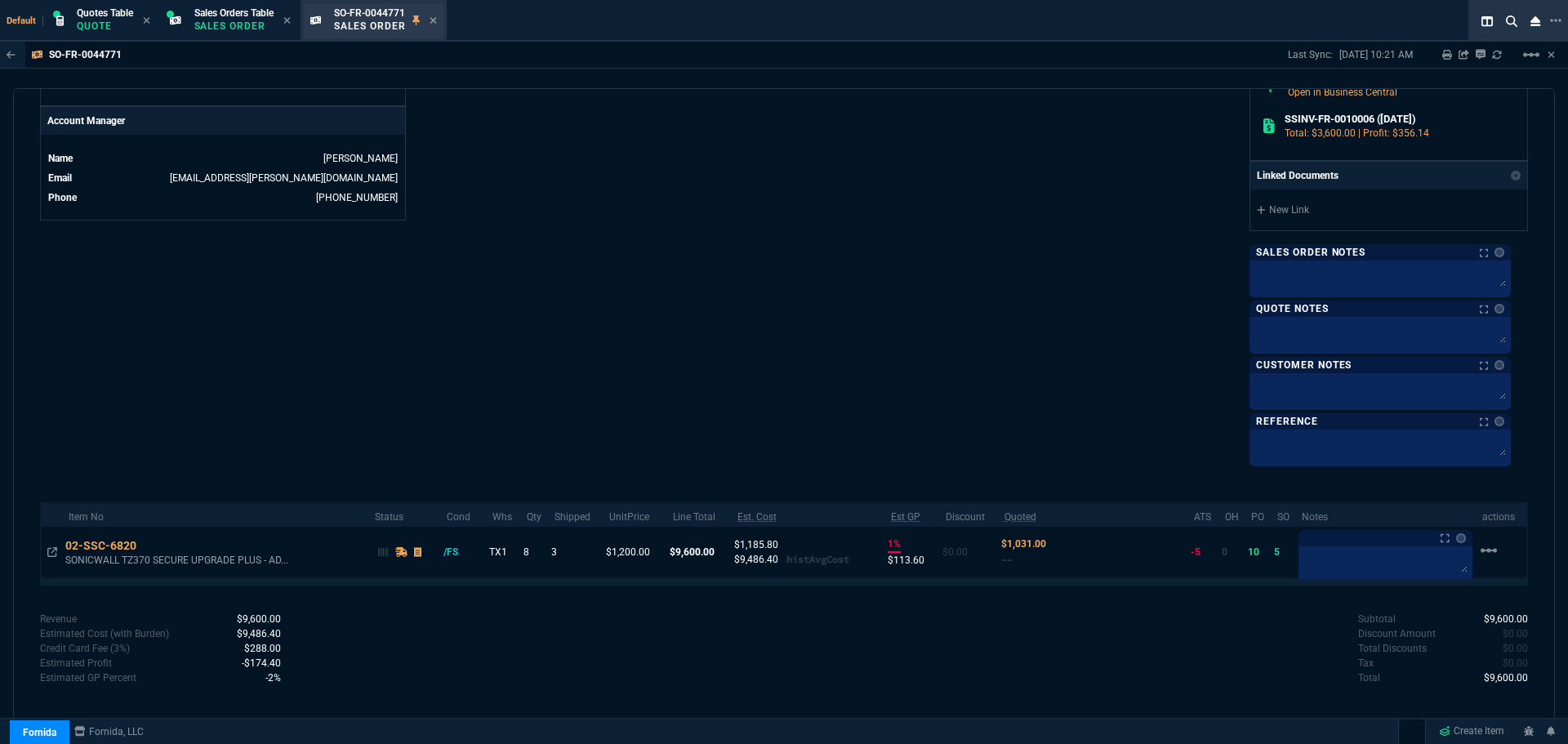
click at [351, 26] on p "Sales Order" at bounding box center [370, 26] width 72 height 13
click at [436, 18] on icon at bounding box center [432, 20] width 7 height 7
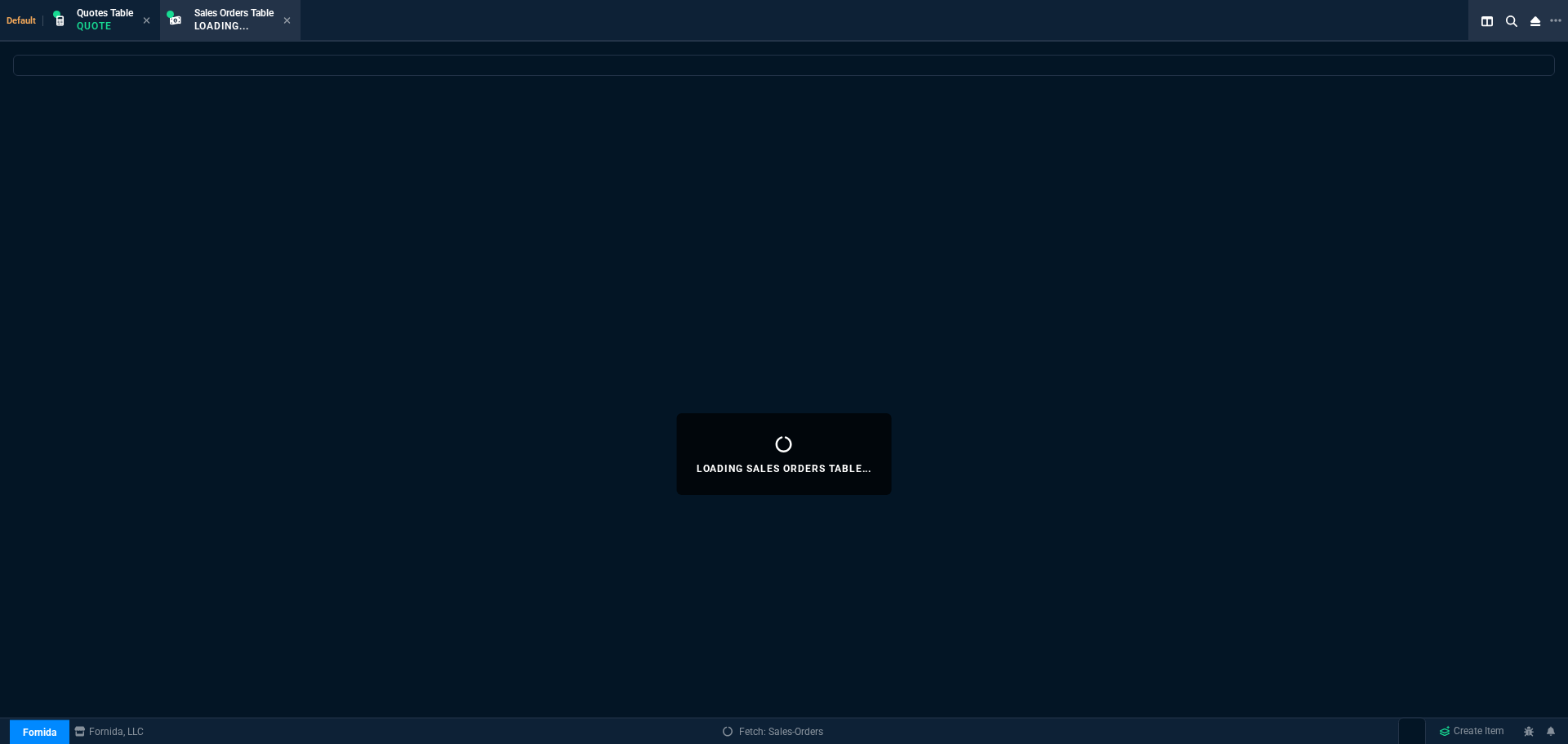
select select
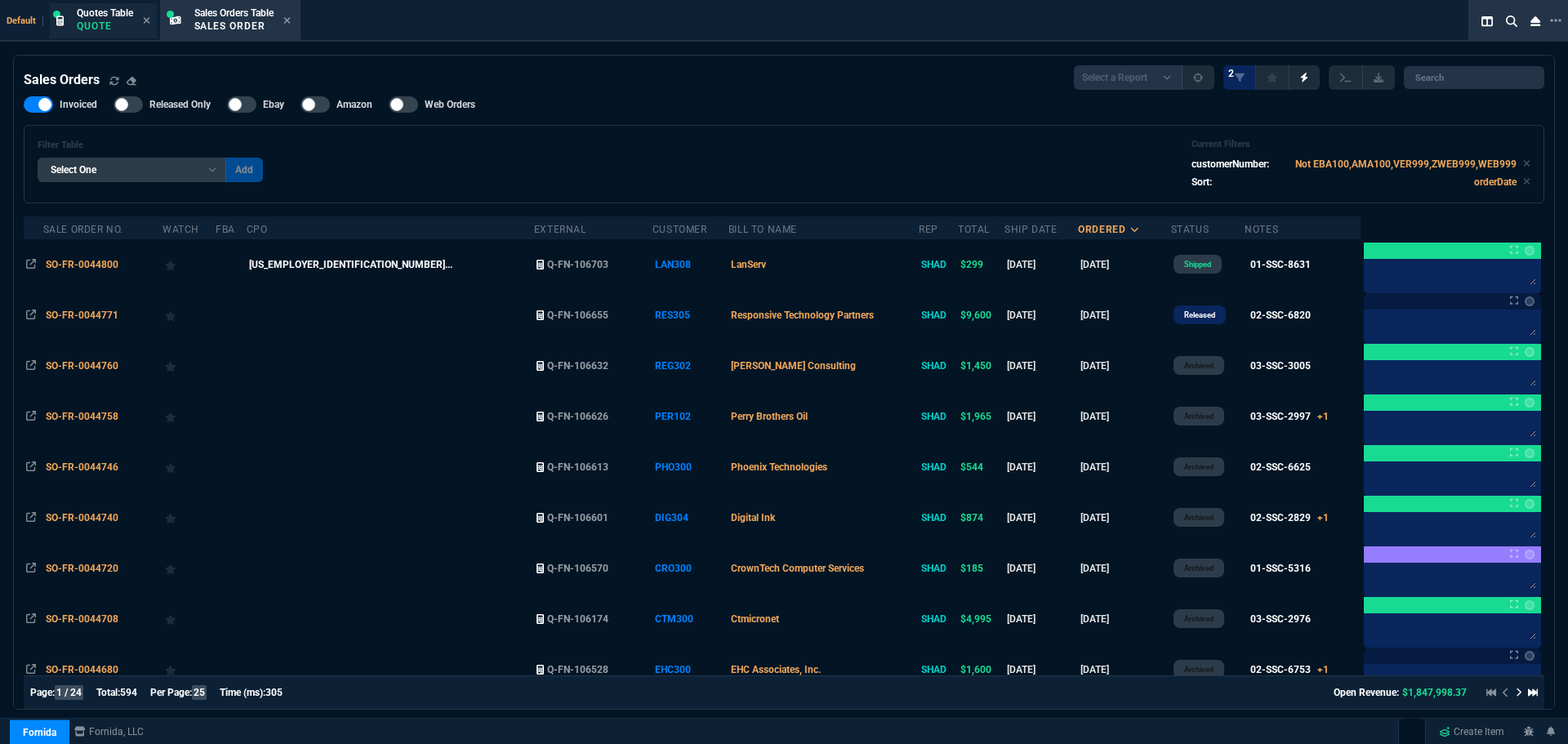
click at [93, 26] on p "Quote" at bounding box center [104, 26] width 56 height 13
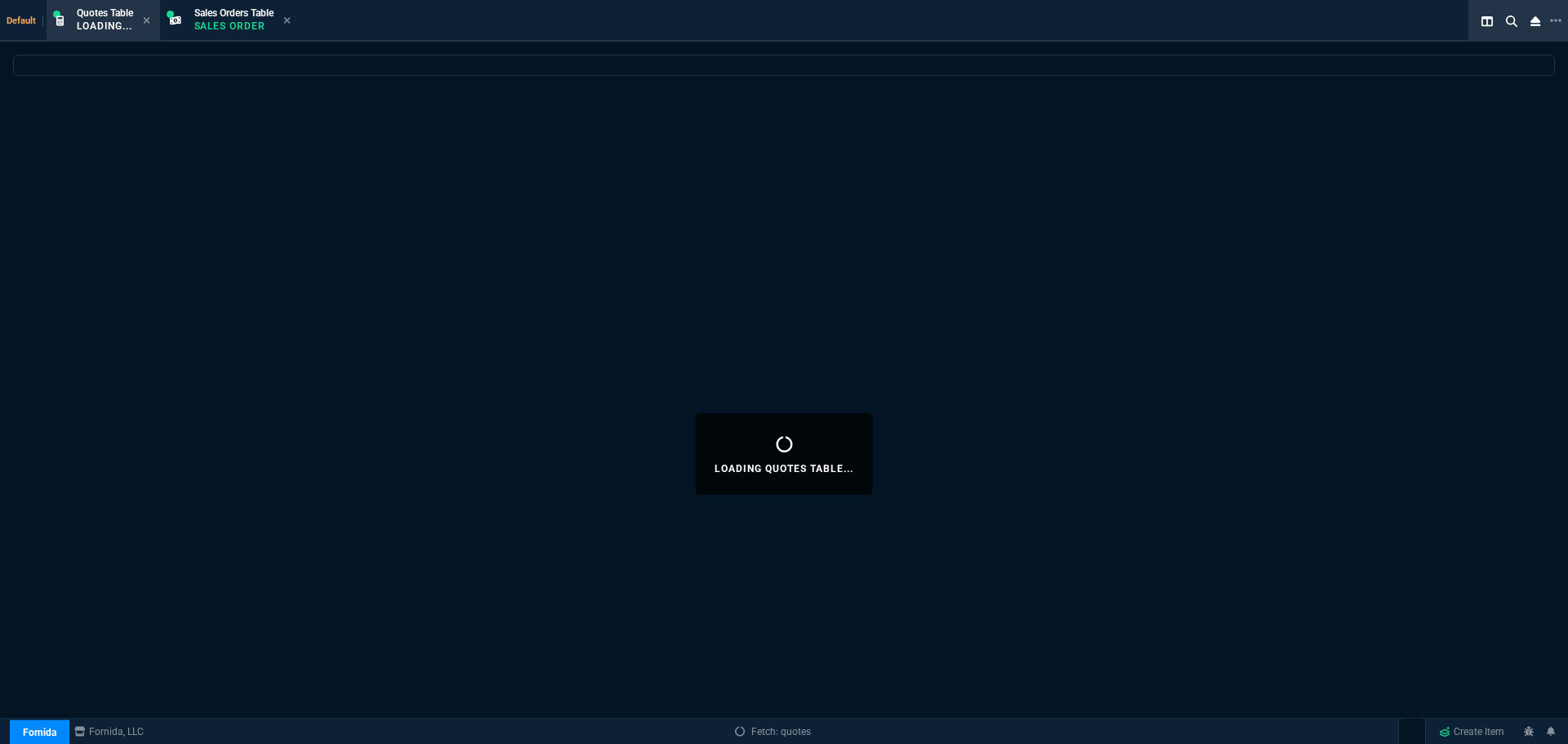
select select
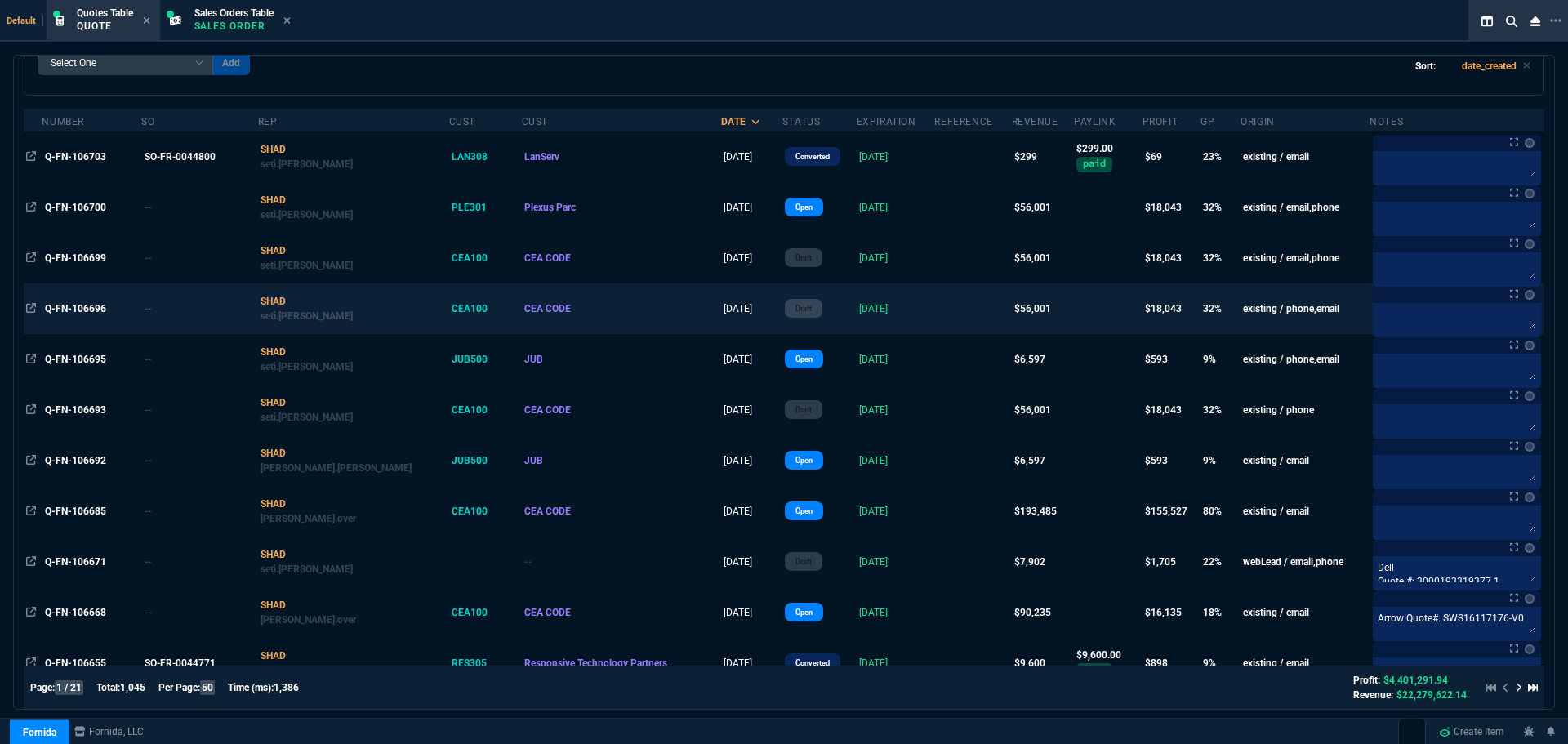
scroll to position [245, 0]
